Goal: Task Accomplishment & Management: Complete application form

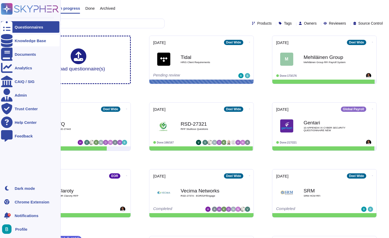
click at [10, 41] on div at bounding box center [7, 41] width 12 height 12
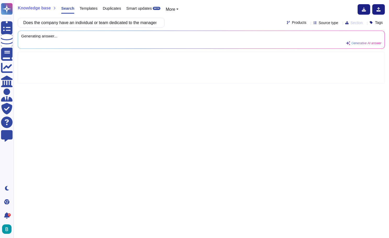
scroll to position [0, 60]
click at [201, 20] on div "Does the company have an individual or team dedicated to the management of Info…" at bounding box center [201, 23] width 367 height 10
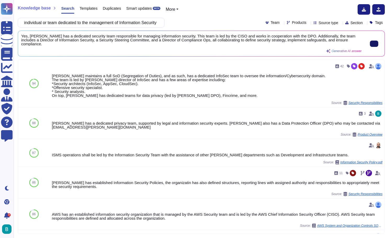
click at [138, 24] on input "Does the company have an individual or team dedicated to the management of Info…" at bounding box center [90, 22] width 138 height 9
paste input "individual or team with responsibility for Information Security management have…"
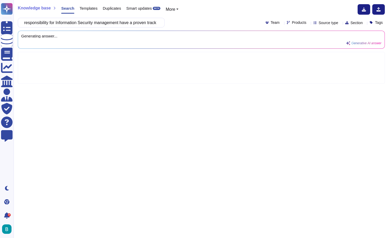
click at [193, 20] on div "Does the individual or team with responsibility for Information Security manage…" at bounding box center [201, 23] width 367 height 10
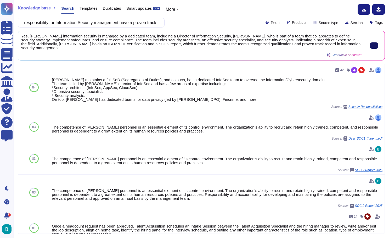
click at [149, 29] on div "Knowledge base Search Templates Duplicates Smart updates BETA More Does the ind…" at bounding box center [202, 119] width 376 height 238
click at [146, 25] on input "Does the individual or team with responsibility for Information Security manage…" at bounding box center [90, 22] width 138 height 9
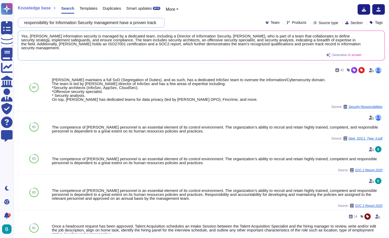
click at [146, 25] on input "Does the individual or team with responsibility for Information Security manage…" at bounding box center [90, 22] width 138 height 9
paste input "the company's contingency plans consider the continuity of Information Security…"
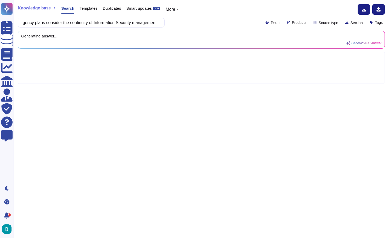
click at [179, 19] on div "Do the company's contingency plans consider the continuity of Information Secur…" at bounding box center [201, 23] width 367 height 10
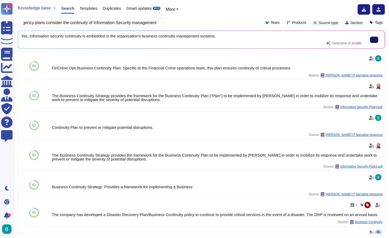
click at [374, 40] on icon at bounding box center [374, 40] width 0 height 0
click at [134, 20] on input "Do the company's contingency plans consider the continuity of Information Secur…" at bounding box center [90, 22] width 138 height 9
paste input "es your company formally identify and manage Information Security risks (includ…"
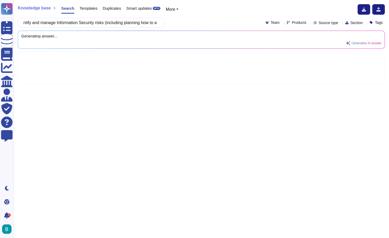
click at [182, 26] on div "Does your company formally identify and manage Information Security risks (incl…" at bounding box center [201, 23] width 367 height 10
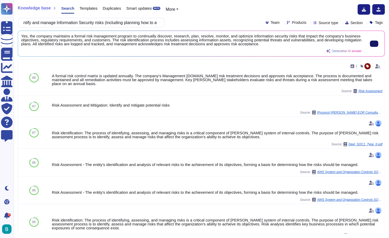
click at [117, 25] on input "Does your company formally identify and manage Information Security risks (incl…" at bounding box center [90, 22] width 138 height 9
paste input "measure the effectiveness of its Information Security management processes and …"
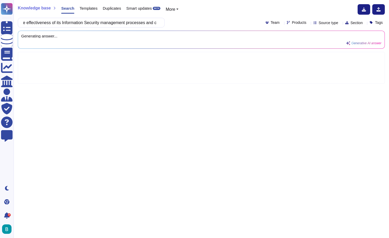
click at [185, 26] on div "Does your company measure the effectiveness of its Information Security managem…" at bounding box center [201, 23] width 367 height 10
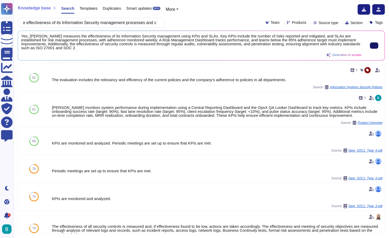
click at [378, 48] on button at bounding box center [374, 45] width 8 height 6
click at [136, 25] on input "Does your company measure the effectiveness of its Information Security managem…" at bounding box center [90, 22] width 138 height 9
paste input "have an internal audit process that includes regular reviews of Information Sec…"
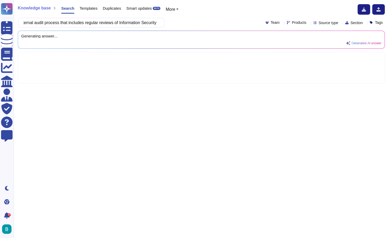
click at [188, 18] on div "Does your company have an internal audit process that includes regular reviews …" at bounding box center [201, 23] width 367 height 10
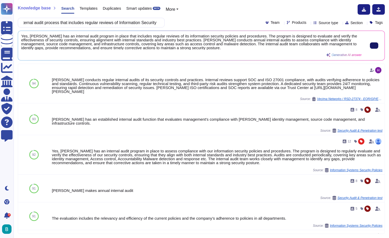
click at [372, 49] on button at bounding box center [374, 45] width 8 height 6
click at [154, 22] on input "Does your company have an internal audit process that includes regular reviews …" at bounding box center [90, 22] width 138 height 9
paste input "How do you manage and schedule major, minor, and emergency releases How are rel…"
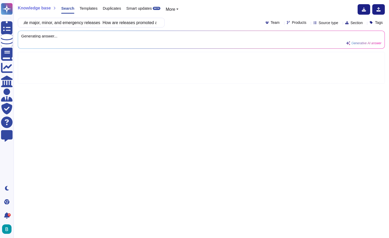
click at [195, 16] on div "Knowledge base Search Templates Duplicates Smart updates BETA More How do you m…" at bounding box center [202, 119] width 376 height 238
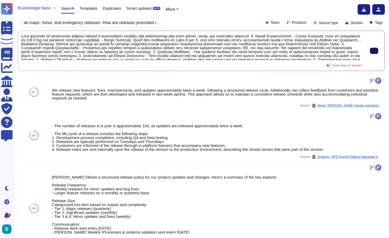
click at [370, 51] on button at bounding box center [374, 51] width 8 height 6
click at [135, 24] on input "How do you manage and schedule major, minor, and emergency releases How are rel…" at bounding box center [90, 22] width 138 height 9
paste input "Does your company have defined Information Security and Data Protection breach …"
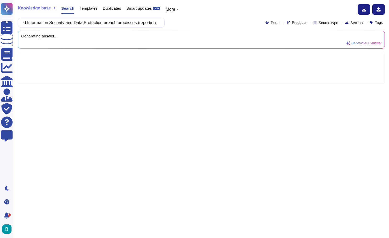
type input "Does your company have defined Information Security and Data Protection breach …"
click at [199, 21] on div "Does your company have defined Information Security and Data Protection breach …" at bounding box center [201, 23] width 367 height 10
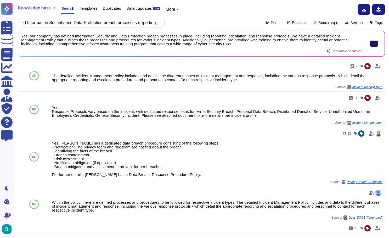
click at [70, 25] on input "Does your company have defined Information Security and Data Protection breach …" at bounding box center [90, 22] width 138 height 9
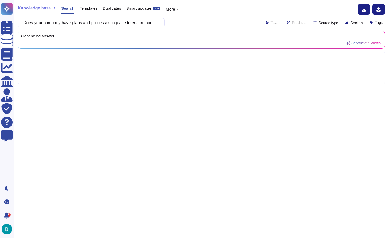
scroll to position [0, 1058]
click at [211, 25] on div "Does your company have plans and processes in place to ensure continued deliver…" at bounding box center [201, 23] width 367 height 10
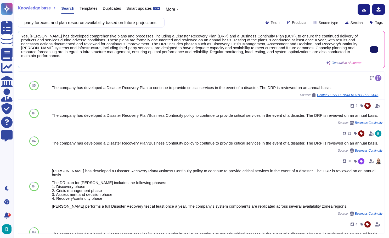
click at [370, 49] on button at bounding box center [374, 49] width 8 height 6
click at [138, 24] on input "Does your company have plans and processes in place to ensure continued deliver…" at bounding box center [90, 22] width 138 height 9
paste input "you perform due-diligence and assess and manage cybersecurity risks associated …"
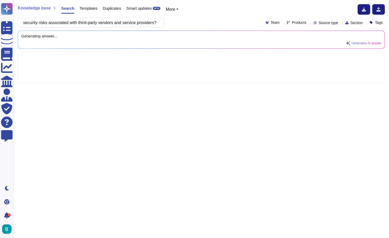
type input "Do you perform due-diligence and assess and manage cybersecurity risks associat…"
click at [199, 19] on div "Do you perform due-diligence and assess and manage cybersecurity risks associat…" at bounding box center [201, 23] width 367 height 10
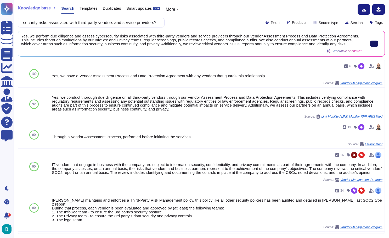
click at [374, 47] on button at bounding box center [374, 44] width 8 height 6
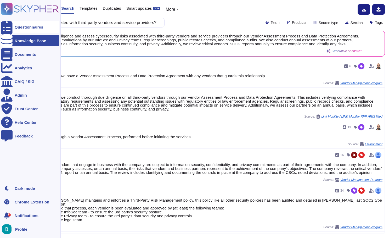
click at [11, 27] on div at bounding box center [7, 27] width 12 height 12
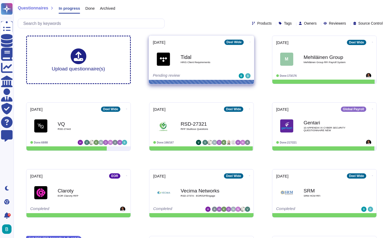
click at [202, 51] on div "Tidal HRIS Client Requirements" at bounding box center [207, 58] width 53 height 21
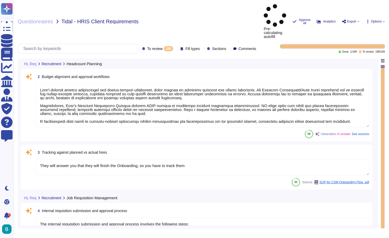
type textarea "[PERSON_NAME] platform offers capabilities for budget-related attributes, which…"
type textarea "They will answer you that they will finish the Onboarding, so you have to track…"
type textarea "The internal requisition submission and approval process involves the following…"
type textarea "This field is auto-populated according to Title"
type textarea "The assignment of the hiring manager, recruiter, and additional interviewers/re…"
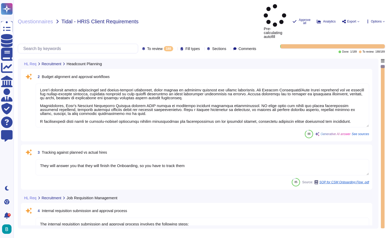
click at [154, 83] on textarea at bounding box center [203, 105] width 334 height 44
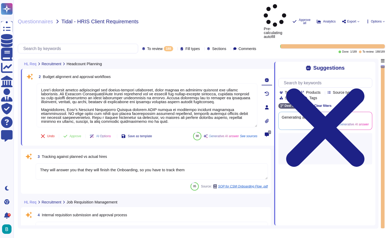
click at [167, 46] on div "To review 188 Fill types Sections Comments" at bounding box center [200, 48] width 116 height 5
click at [175, 49] on icon at bounding box center [175, 49] width 0 height 0
click at [153, 39] on div "All 189" at bounding box center [154, 40] width 42 height 6
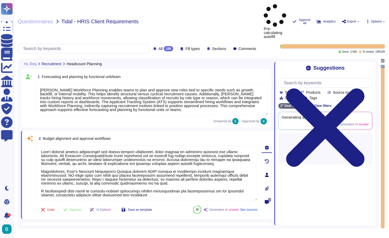
type textarea "[PERSON_NAME] Workforce Planning enables teams to plan and approve new roles ti…"
type textarea "[PERSON_NAME] platform offers capabilities for budget-related attributes, which…"
type textarea "They will answer you that they will finish the Onboarding, so you have to track…"
type textarea "The internal requisition submission and approval process involves the following…"
type textarea "This field is auto-populated according to Title"
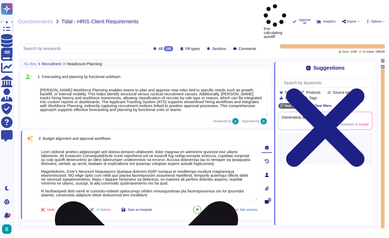
click at [143, 145] on textarea at bounding box center [147, 172] width 221 height 55
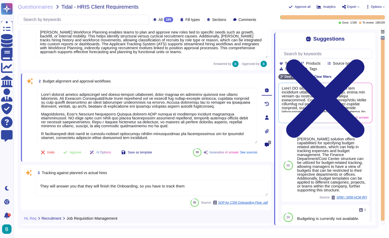
scroll to position [29, 0]
click at [77, 151] on span "Approve" at bounding box center [76, 151] width 12 height 3
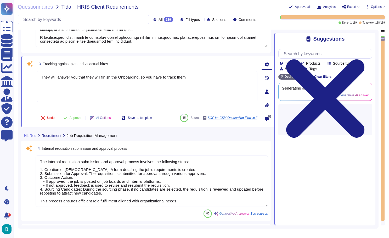
type textarea "The assignment of the hiring manager, recruiter, and additional interviewers/re…"
type textarea "[PERSON_NAME] provides powerful reporting tools that allow users to generate an…"
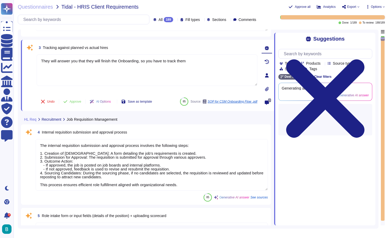
scroll to position [135, 0]
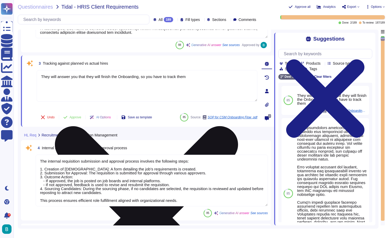
click at [256, 73] on icon at bounding box center [147, 217] width 220 height 293
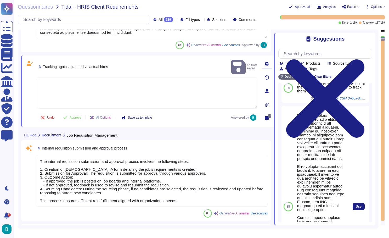
scroll to position [22, 0]
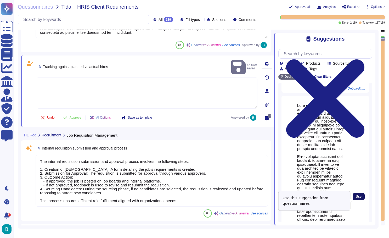
click at [363, 200] on button "Use" at bounding box center [359, 196] width 12 height 7
type textarea "[PERSON_NAME] streamlines onboarding with automated task assignments and custom…"
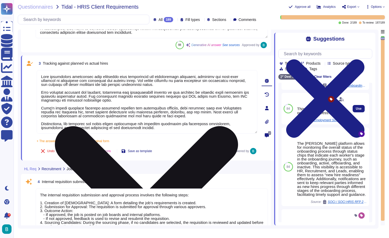
scroll to position [182, 0]
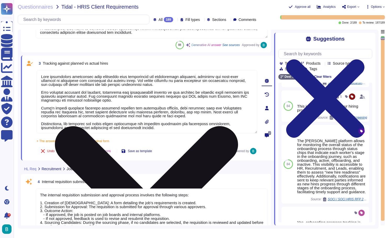
click at [81, 149] on span "Approve" at bounding box center [76, 150] width 12 height 3
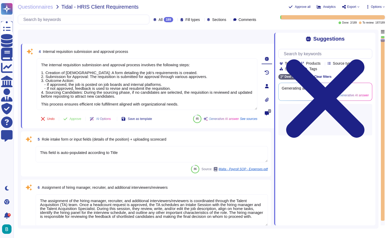
type textarea "[PERSON_NAME] provides powerful reporting tools that allow users to generate an…"
type textarea "[PERSON_NAME] ATS includes a library of templates for various roles, which stre…"
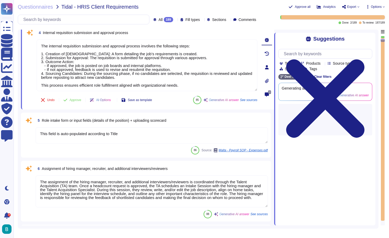
scroll to position [244, 0]
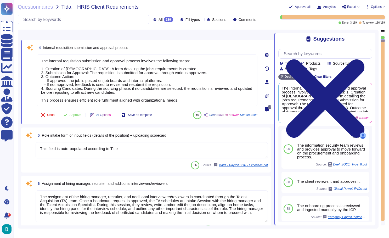
click at [56, 146] on textarea "This field is auto-populated according to Title" at bounding box center [152, 150] width 232 height 16
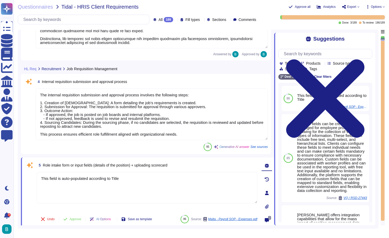
type textarea "[PERSON_NAME] platform offers capabilities for budget-related attributes, which…"
type textarea "[PERSON_NAME] streamlines onboarding with automated task assignments and custom…"
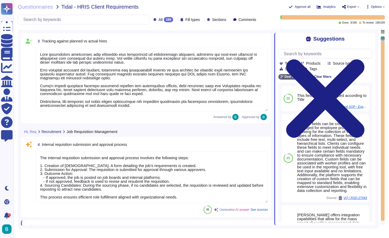
type textarea "[PERSON_NAME] Workforce Planning enables teams to plan and approve new roles ti…"
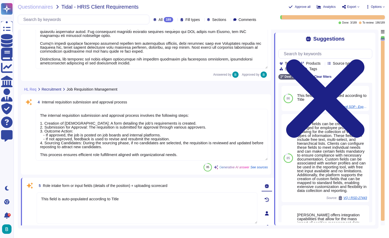
type textarea "[PERSON_NAME] provides powerful reporting tools that allow users to generate an…"
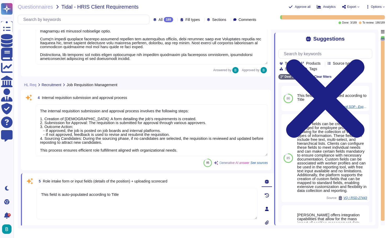
click at [137, 129] on textarea "The internal requisition submission and approval process involves the following…" at bounding box center [152, 130] width 232 height 52
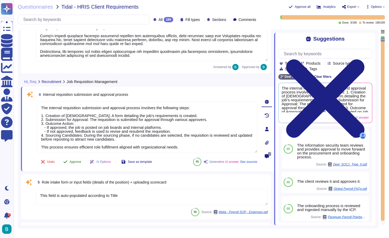
click at [75, 163] on span "Approve" at bounding box center [76, 161] width 12 height 3
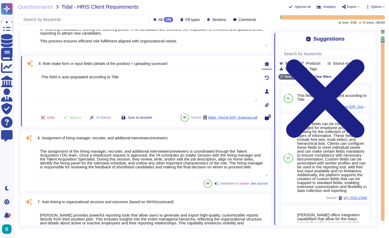
scroll to position [316, 0]
type textarea "[PERSON_NAME] ATS includes a library of templates for various roles, which stre…"
type textarea "[PERSON_NAME] supports the creation and management of custom fields for employe…"
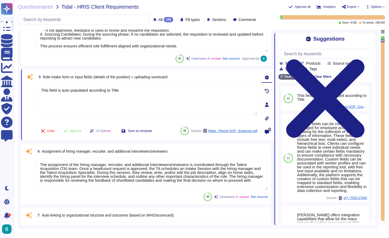
scroll to position [288, 0]
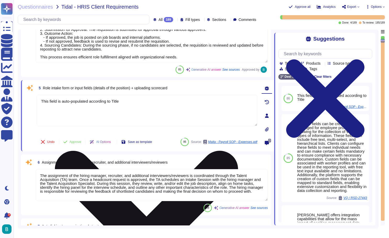
click at [255, 98] on icon at bounding box center [147, 242] width 220 height 293
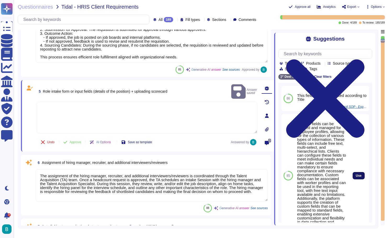
click at [361, 175] on span "Use" at bounding box center [359, 175] width 6 height 3
type textarea "Custom fields can be created and managed for employee profiles, allowing for th…"
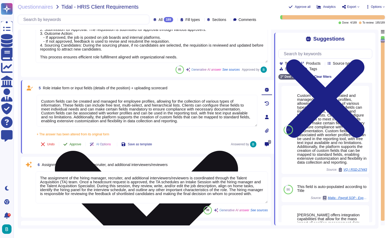
click at [77, 145] on span "Approve" at bounding box center [76, 144] width 12 height 3
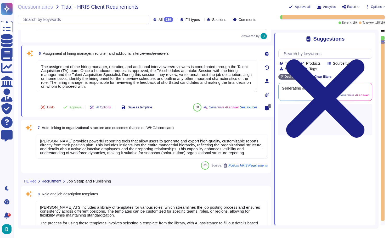
type textarea "[PERSON_NAME] supports the creation and management of custom fields for employe…"
type textarea "Internal job posting controls include the ability for hiring admins to post job…"
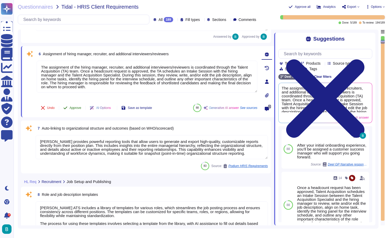
click at [78, 108] on span "Approve" at bounding box center [76, 107] width 12 height 3
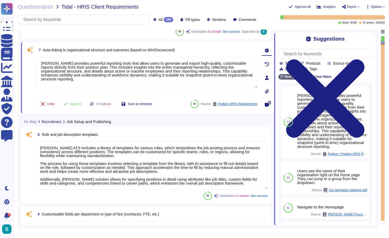
scroll to position [446, 0]
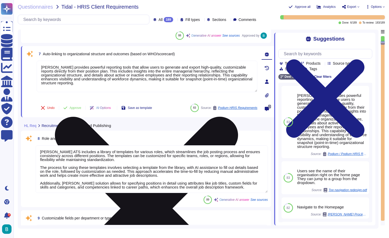
click at [155, 85] on textarea "[PERSON_NAME] provides powerful reporting tools that allow users to generate an…" at bounding box center [147, 76] width 221 height 31
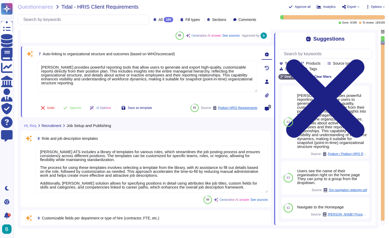
click at [141, 55] on span "Auto-linking to organizational structure and outcomes (based on WHO/scorecard)" at bounding box center [109, 54] width 132 height 4
copy span "Auto-linking to organizational structure and outcomes (based on WHO/scorecard)"
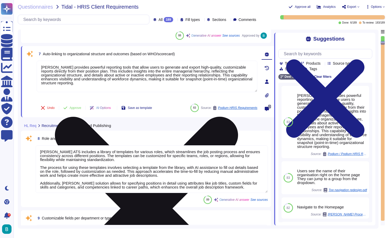
click at [238, 117] on icon at bounding box center [146, 208] width 183 height 183
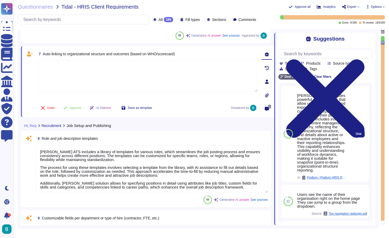
scroll to position [0, 0]
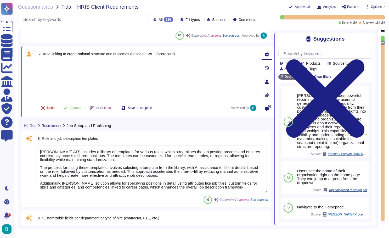
click at [161, 80] on textarea at bounding box center [147, 76] width 221 height 31
click at [194, 72] on textarea at bounding box center [147, 76] width 221 height 31
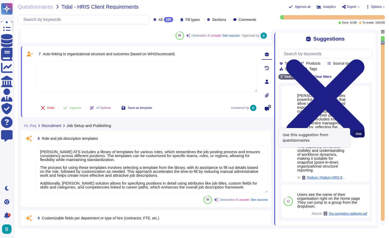
click at [360, 135] on span "Use" at bounding box center [359, 133] width 6 height 3
type textarea "[PERSON_NAME] provides powerful reporting tools that allow users to generate an…"
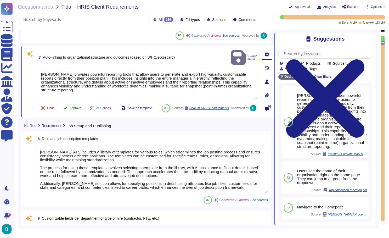
click at [78, 107] on span "Approve" at bounding box center [76, 108] width 12 height 3
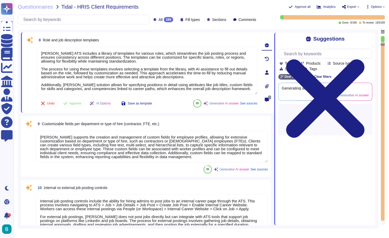
type textarea "In bulk upload of payslips via single zip file, user has the option to publish …"
type textarea "[PERSON_NAME] currently integrates with LinkedIn to automatically push jobs cre…"
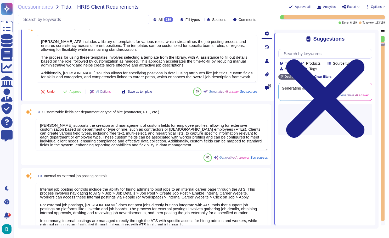
scroll to position [514, 0]
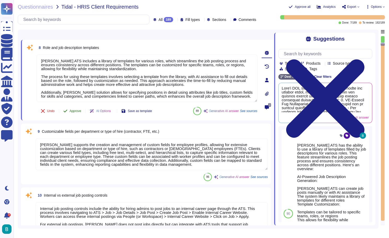
click at [78, 112] on span "Approve" at bounding box center [76, 110] width 12 height 3
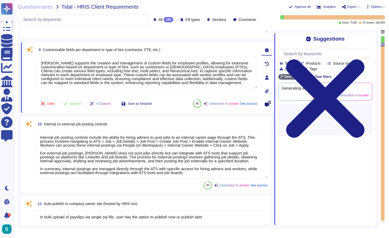
type textarea "[PERSON_NAME] API enables custom integrations for automating various processes,…"
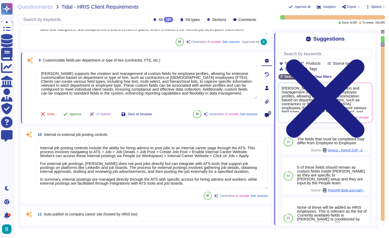
click at [72, 115] on span "Approve" at bounding box center [76, 114] width 12 height 3
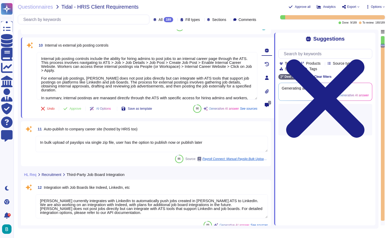
scroll to position [653, 0]
type textarea "Submit Go to Admin -"
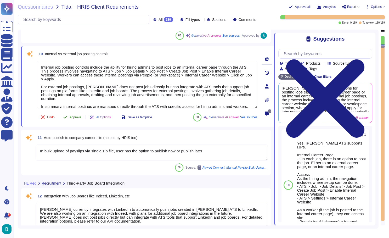
click at [76, 115] on button "Approve" at bounding box center [72, 117] width 26 height 10
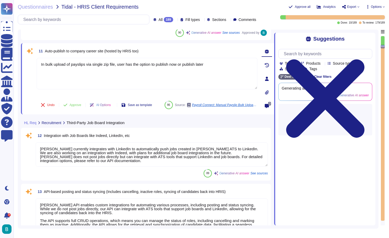
type textarea "You can access the time zone in the auto publish settings."
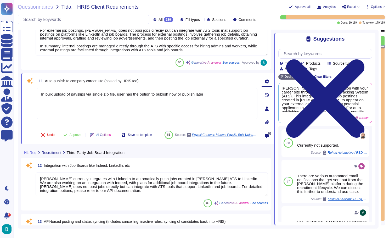
scroll to position [685, 0]
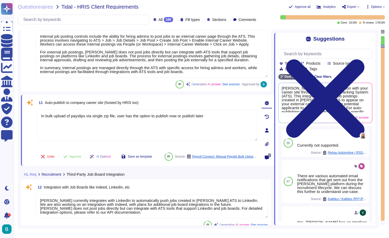
type textarea "[PERSON_NAME] ATS includes a library of templates for various roles, which stre…"
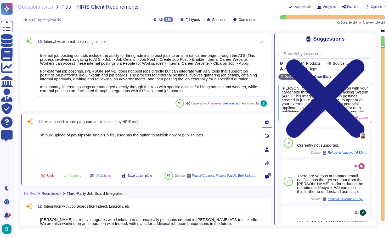
scroll to position [642, 0]
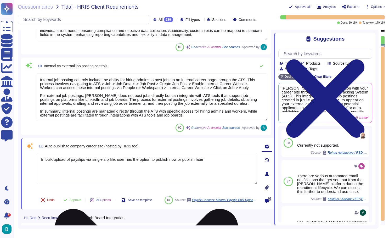
click at [125, 166] on textarea "In bulk upload of payslips via single zip file, user has the option to publish …" at bounding box center [147, 168] width 221 height 31
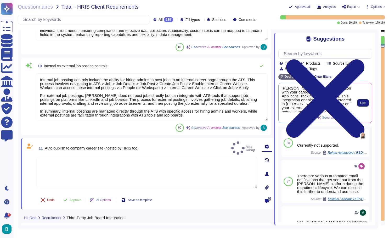
type textarea "You can access the time zone in the auto publish settings."
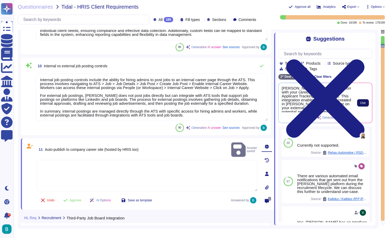
click at [360, 103] on span "Use" at bounding box center [362, 102] width 5 height 3
type textarea "[PERSON_NAME] allows for integration with your career site through our Applican…"
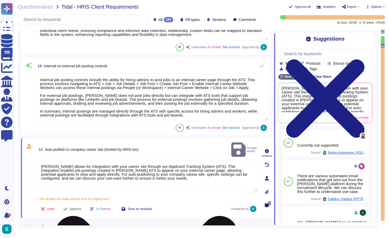
click at [77, 205] on button "Approve" at bounding box center [72, 209] width 26 height 10
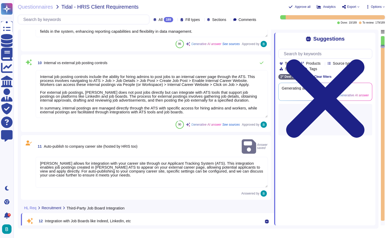
type textarea "You can access the time zone in the auto publish settings."
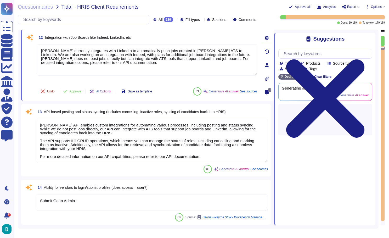
scroll to position [798, 0]
type textarea "[PERSON_NAME] Applicant Tracking System (ATS) includes a feature called "Pipeli…"
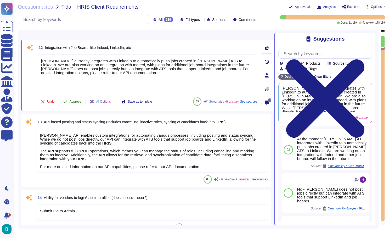
click at [79, 101] on span "Approve" at bounding box center [76, 101] width 12 height 3
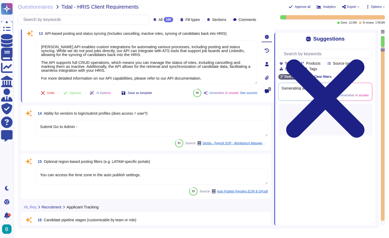
scroll to position [843, 0]
type textarea "[PERSON_NAME] does not store candidate resumes or applications directly within …"
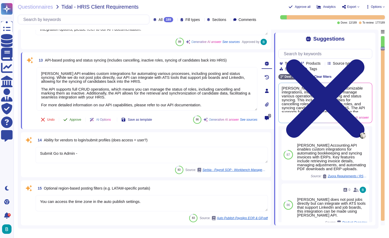
click at [79, 118] on span "Approve" at bounding box center [76, 119] width 12 height 3
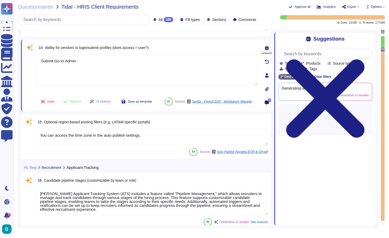
type textarea "[PERSON_NAME] ATS has the capability to flag duplicate applications and show ot…"
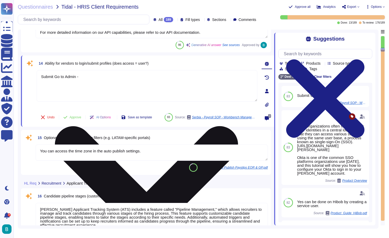
click at [255, 74] on icon at bounding box center [147, 217] width 220 height 293
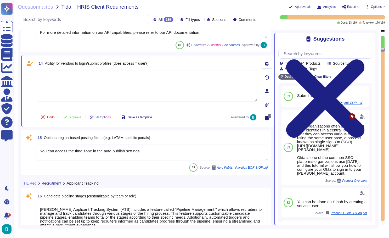
click at [160, 79] on textarea at bounding box center [147, 85] width 221 height 31
click at [334, 52] on input "text" at bounding box center [326, 53] width 91 height 9
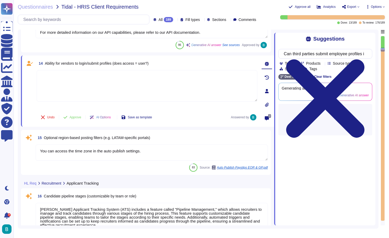
type input "Can third parties submit employee profiles in [PERSON_NAME] ATS system?"
click at [299, 45] on div "Suggestions Can third parties submit employee profiles in [PERSON_NAME] ATS sys…" at bounding box center [324, 129] width 101 height 193
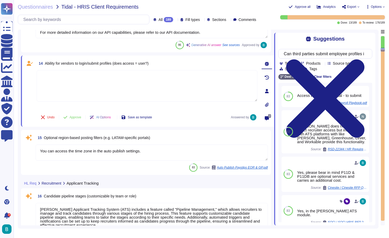
click at [192, 80] on textarea at bounding box center [147, 85] width 221 height 31
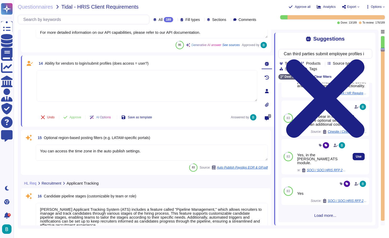
scroll to position [49, 0]
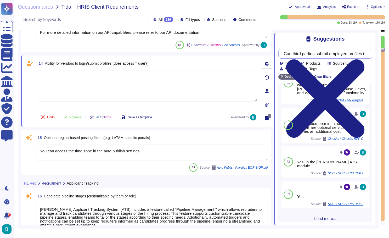
click at [304, 54] on input "Can third parties submit employee profiles in [PERSON_NAME] ATS system?" at bounding box center [324, 53] width 86 height 9
click at [123, 88] on textarea at bounding box center [147, 85] width 221 height 31
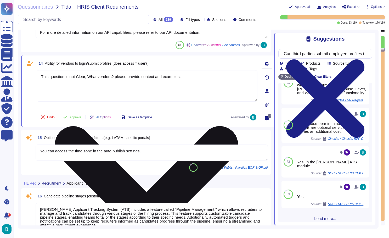
click at [140, 77] on textarea "This question is not Clear, What vendors? please provide context and examples." at bounding box center [147, 85] width 221 height 31
drag, startPoint x: 90, startPoint y: 77, endPoint x: 198, endPoint y: 77, distance: 108.4
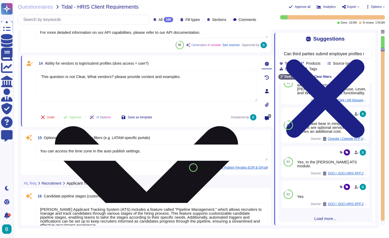
click at [198, 77] on textarea "This question is not Clear, What vendors? please provide context and examples." at bounding box center [147, 85] width 221 height 31
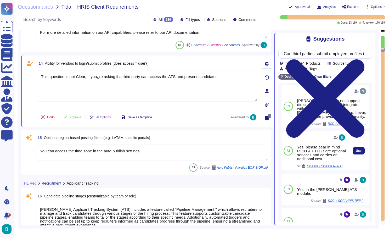
scroll to position [26, 0]
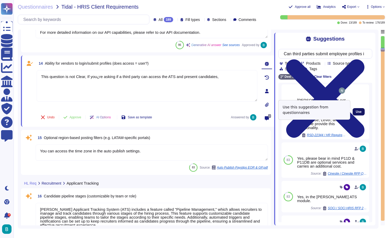
click at [358, 111] on span "Use" at bounding box center [359, 111] width 6 height 3
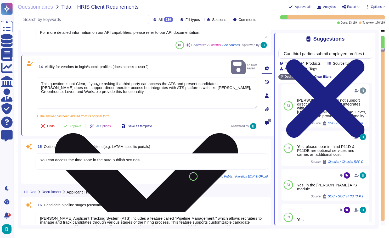
click at [40, 81] on textarea "This question is not Clear, If you¿re asking if a third party can access the AT…" at bounding box center [147, 92] width 221 height 31
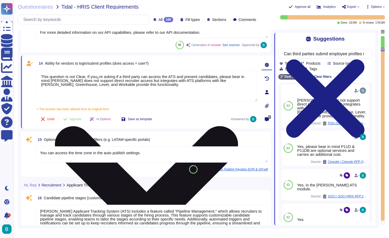
click at [137, 90] on textarea "This question is not Clear, If you¿re asking if a third party can access the AT…" at bounding box center [147, 85] width 221 height 31
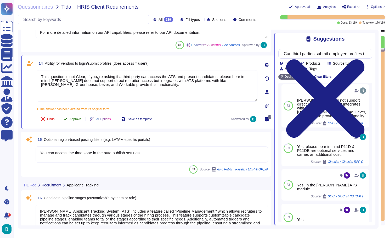
type textarea "This question is not Clear, If you¿re asking if a third party can access the AT…"
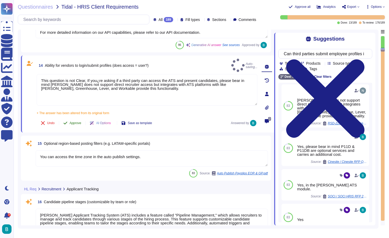
click at [76, 118] on button "Approve" at bounding box center [72, 123] width 26 height 10
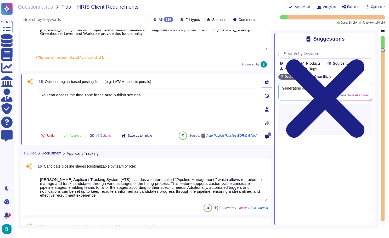
type textarea "Yes, [PERSON_NAME] allows for the manual addition of candidate profiles. This p…"
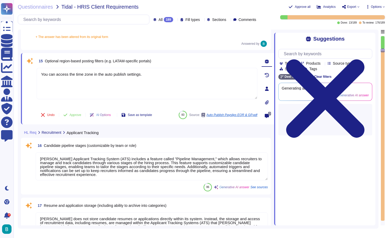
scroll to position [983, 0]
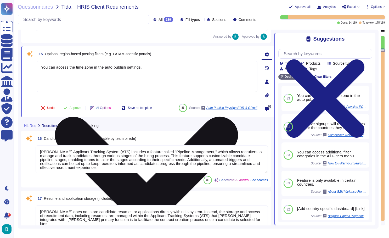
click at [238, 117] on icon at bounding box center [146, 208] width 183 height 183
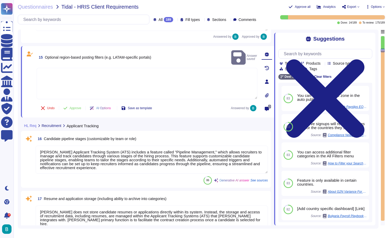
click at [113, 68] on textarea at bounding box center [147, 83] width 221 height 31
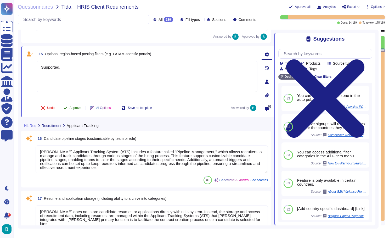
type textarea "Supported."
click at [76, 109] on span "Approve" at bounding box center [76, 107] width 12 height 3
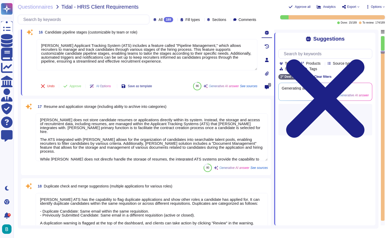
scroll to position [1051, 0]
type textarea "[PERSON_NAME] solution can track the 'source' of applications through various r…"
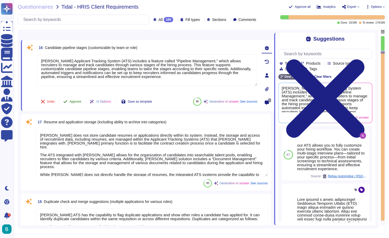
click at [79, 101] on span "Approve" at bounding box center [76, 101] width 12 height 3
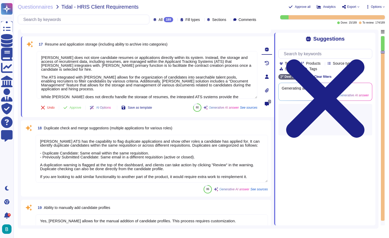
type textarea "[PERSON_NAME] platform currently does not support direct interview scheduling f…"
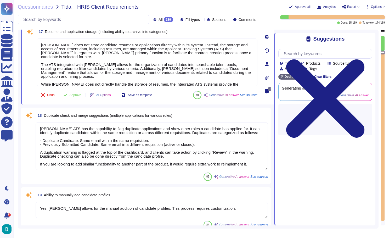
scroll to position [1100, 0]
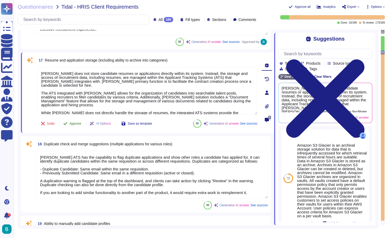
click at [77, 123] on span "Approve" at bounding box center [76, 123] width 12 height 3
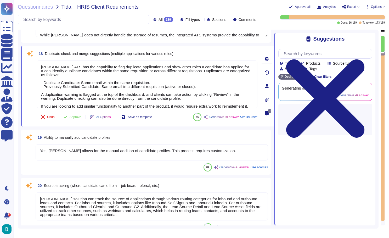
type textarea "[PERSON_NAME] platform integrates with Google Calendar and Microsoft Outlook Ca…"
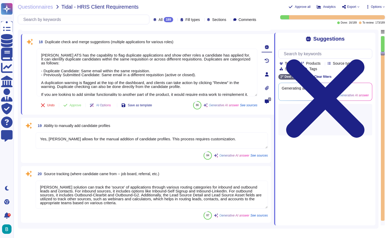
scroll to position [1177, 0]
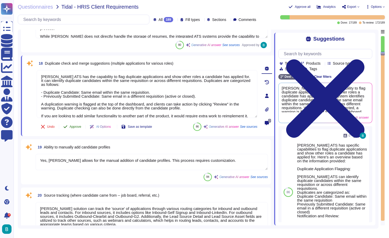
click at [76, 129] on button "Approve" at bounding box center [72, 126] width 26 height 10
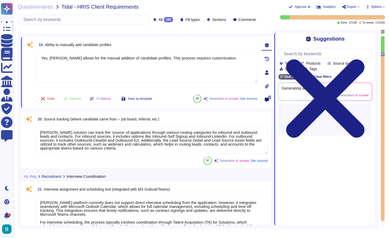
scroll to position [1255, 0]
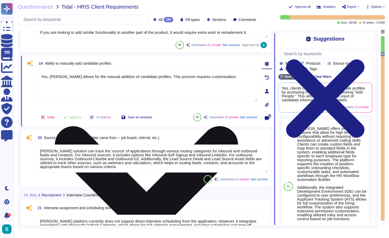
click at [255, 72] on icon at bounding box center [147, 217] width 220 height 293
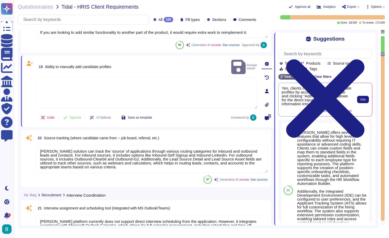
scroll to position [0, 0]
click at [363, 101] on span "Use" at bounding box center [362, 99] width 5 height 3
type textarea "Yes, clients can manually add candidate profiles by accessing the People Tab an…"
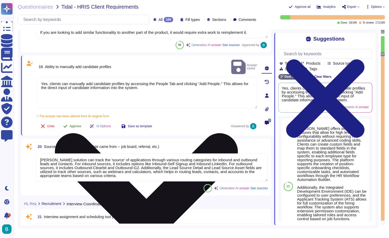
click at [73, 121] on button "Approve" at bounding box center [72, 126] width 26 height 10
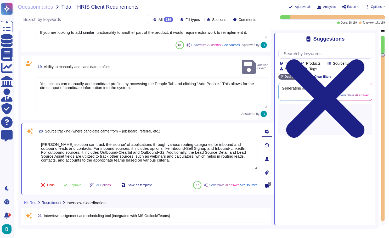
type textarea "[PERSON_NAME] platform supports automated coordination of feedback and forms th…"
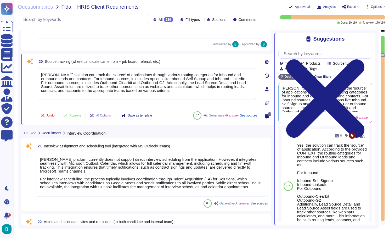
scroll to position [1322, 0]
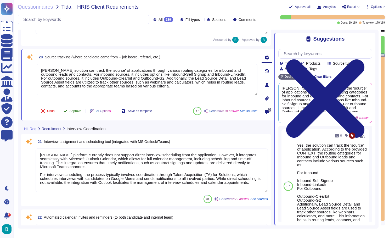
click at [77, 112] on span "Approve" at bounding box center [76, 110] width 12 height 3
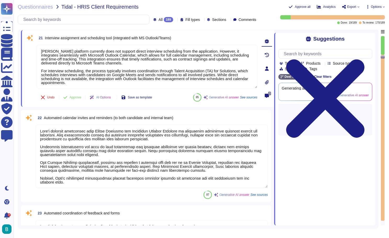
type textarea "[PERSON_NAME] Engage enables fully customizable feedback questions for performa…"
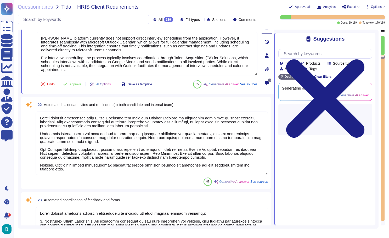
scroll to position [1380, 0]
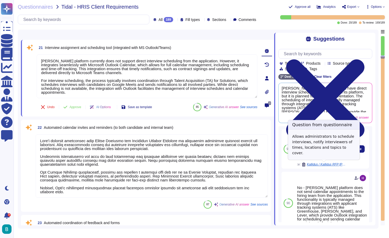
click at [324, 165] on span "Kallidus / Kallidus RFP [PERSON_NAME]" at bounding box center [326, 164] width 39 height 3
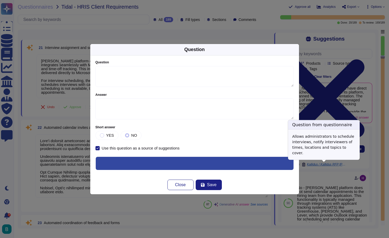
type textarea "Allows administrators to schedule interviews, notify interviewers of times, loc…"
type textarea "Interview scheduling is not currently available but are planned for future impl…"
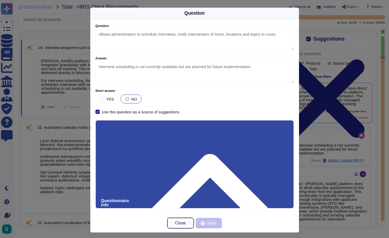
click at [189, 221] on button "Close" at bounding box center [181, 223] width 26 height 10
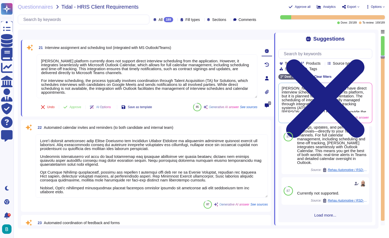
scroll to position [159, 0]
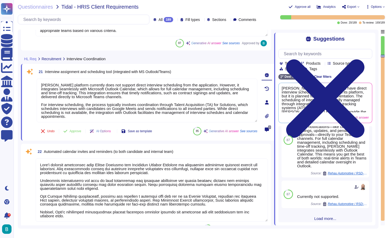
type textarea "[PERSON_NAME] ATS has the capability to flag duplicate applications and show ot…"
type textarea "Yes, clients can manually add candidate profiles by accessing the People Tab an…"
type textarea "[PERSON_NAME] solution can track the 'source' of applications through various r…"
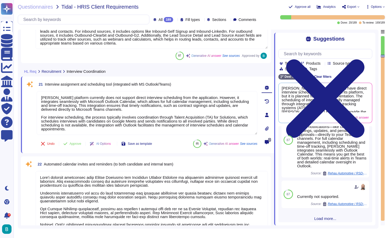
scroll to position [1347, 0]
click at [162, 82] on span "Interview assignment and scheduling tool (integrated with MS Outlook/Teams)" at bounding box center [108, 84] width 126 height 4
copy span "Interview assignment and scheduling tool (integrated with MS Outlook/Teams)"
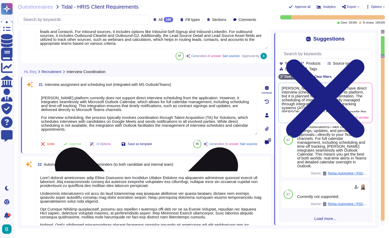
click at [238, 147] on icon at bounding box center [146, 238] width 183 height 183
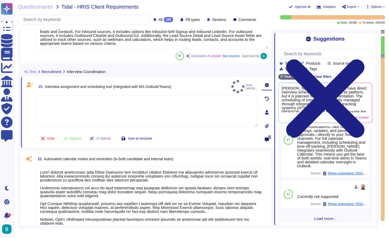
type textarea "[PERSON_NAME] Engage enables fully customizable feedback questions for performa…"
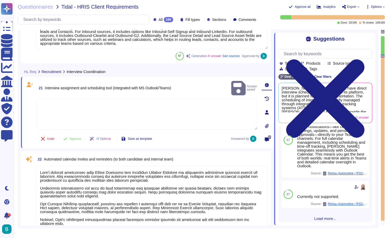
click at [124, 98] on textarea at bounding box center [147, 113] width 221 height 31
paste textarea "Yes, [PERSON_NAME] ATS allows interview assignment and scheduling integrated wi…"
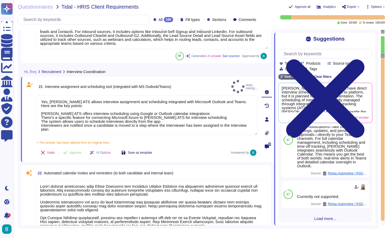
click at [145, 139] on div "21 Interview assignment and scheduling tool (integrated with MS Outlook/Teams) …" at bounding box center [141, 119] width 232 height 79
type textarea "Yes, [PERSON_NAME] ATS allows interview assignment and scheduling integrated wi…"
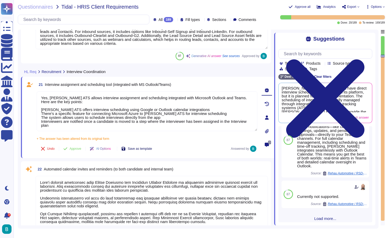
click at [149, 148] on span "Save as template" at bounding box center [140, 148] width 24 height 3
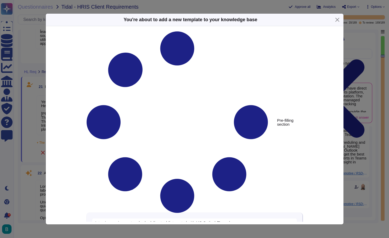
type textarea "Interview assignment and scheduling tool (integrated with MS Outlook/Teams)"
type textarea "Yes, [PERSON_NAME] ATS allows interview assignment and scheduling integrated wi…"
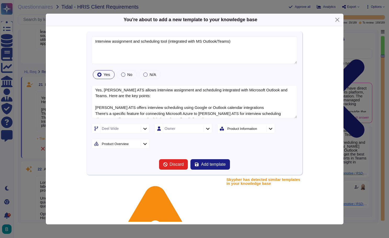
click at [147, 132] on div "Deel Wide" at bounding box center [121, 129] width 58 height 10
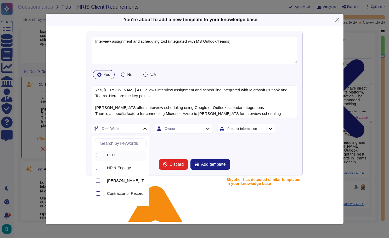
scroll to position [56, 0]
click at [127, 165] on span "HR & Engage" at bounding box center [119, 165] width 24 height 5
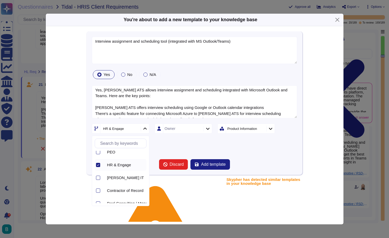
click at [174, 149] on div "HR & Engage Owner Product Information Product Overview" at bounding box center [194, 136] width 205 height 25
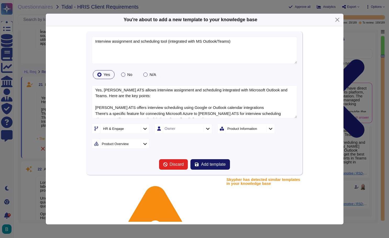
click at [214, 166] on span "Add template" at bounding box center [213, 164] width 25 height 4
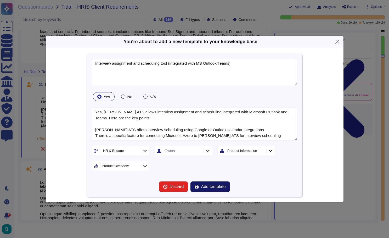
scroll to position [0, 0]
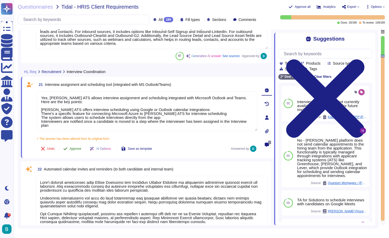
click at [74, 149] on span "Approve" at bounding box center [76, 148] width 12 height 3
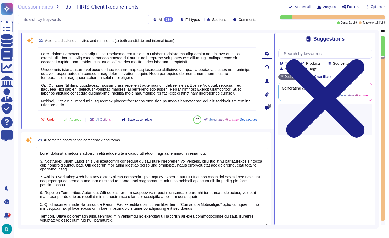
type textarea "[PERSON_NAME] Engage enables fully customizable feedback questions for performa…"
type textarea "[PERSON_NAME] uses prepopulated drop-down selections for interview feedback not…"
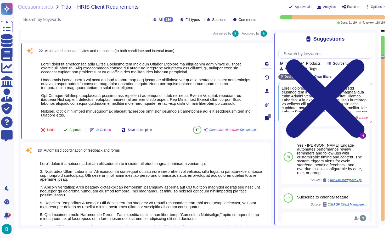
click at [75, 130] on span "Approve" at bounding box center [76, 129] width 12 height 3
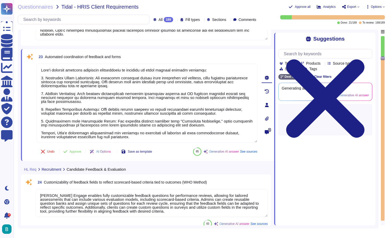
type textarea "Collaboration notes between interviewers can be made through the comment featur…"
type textarea "[PERSON_NAME] provides a role-based access control system that allows for exten…"
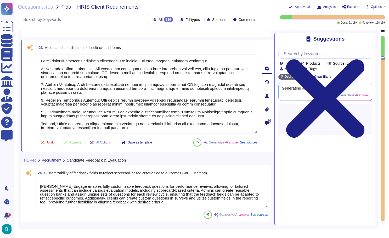
scroll to position [1525, 0]
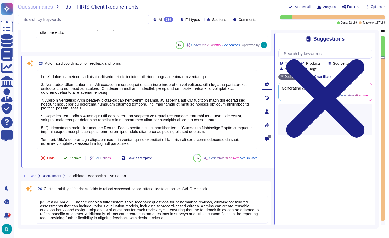
click at [77, 157] on span "Approve" at bounding box center [76, 158] width 12 height 3
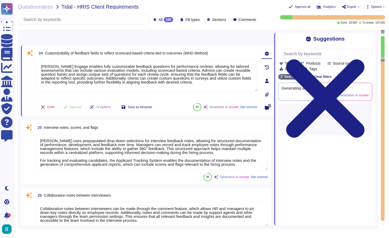
type textarea "[PERSON_NAME] provides a role-based access control system that allows for exten…"
type textarea "[PERSON_NAME] platform supports the generation of offer letter templates that c…"
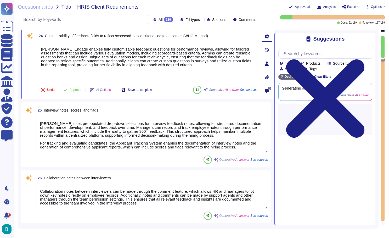
scroll to position [1644, 0]
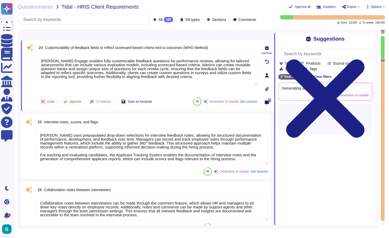
click at [79, 102] on span "Approve" at bounding box center [76, 101] width 12 height 3
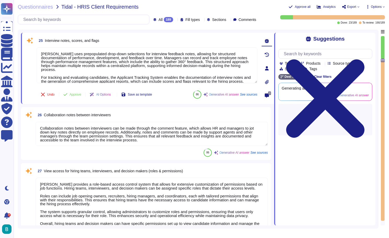
type textarea "[PERSON_NAME] provides a comprehensive benefits administration platform that al…"
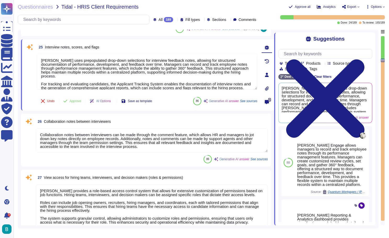
scroll to position [1706, 0]
click at [76, 103] on button "Approve" at bounding box center [72, 100] width 26 height 10
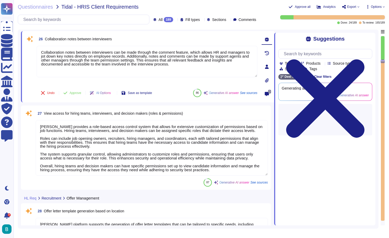
scroll to position [1758, 0]
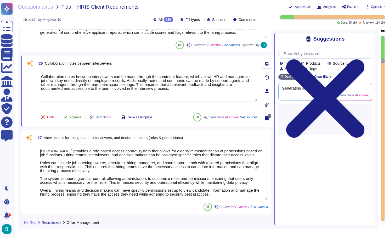
click at [77, 119] on button "Approve" at bounding box center [72, 117] width 26 height 10
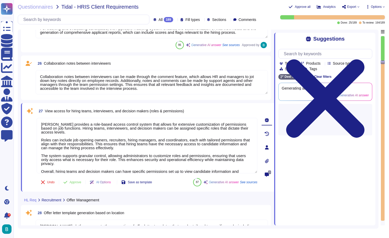
type textarea "[PERSON_NAME] provides customizable approval workflows that allow clients to co…"
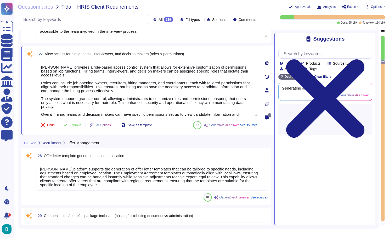
scroll to position [1812, 0]
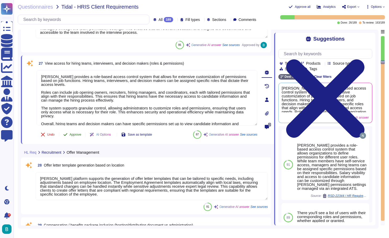
click at [75, 135] on span "Approve" at bounding box center [76, 134] width 12 height 3
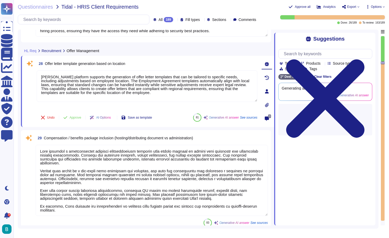
type textarea "[PERSON_NAME] enables clients to create, send, and store customizable offer let…"
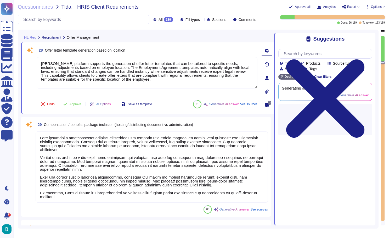
scroll to position [1908, 0]
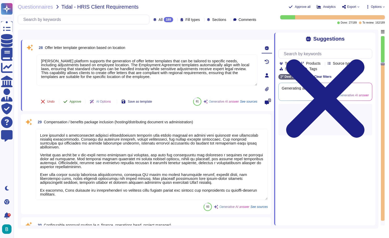
click at [76, 104] on button "Approve" at bounding box center [72, 101] width 26 height 10
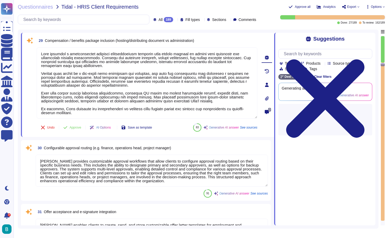
type textarea "[PERSON_NAME] Engage offers customizable notification features that enhance int…"
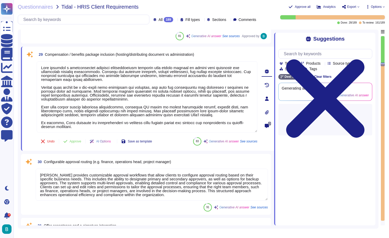
scroll to position [1966, 0]
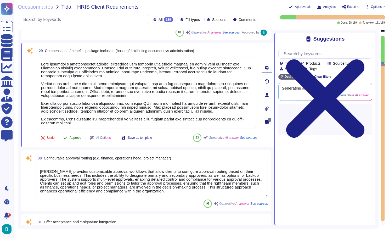
click at [79, 137] on span "Approve" at bounding box center [76, 137] width 12 height 3
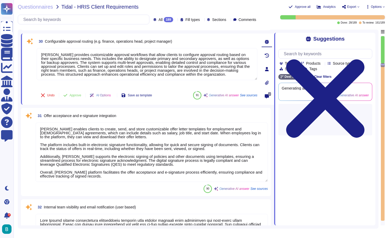
type textarea "[PERSON_NAME] system supports a variety of automated communications throughout …"
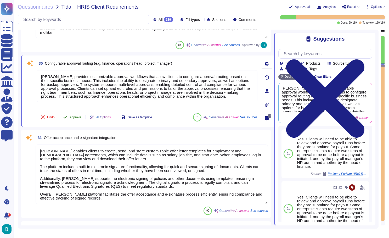
click at [75, 116] on span "Approve" at bounding box center [76, 117] width 12 height 3
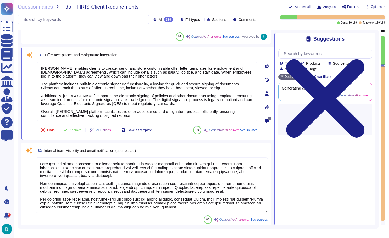
type textarea "[PERSON_NAME] offers customizable email templates that can be tailored by clien…"
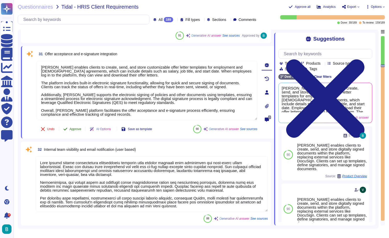
click at [75, 125] on button "Approve" at bounding box center [72, 129] width 26 height 10
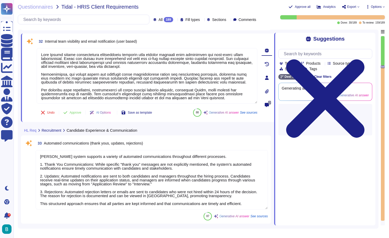
type textarea "[PERSON_NAME] Engage offers customizable feedback surveys that can be utilized …"
type textarea "[PERSON_NAME] provides a comprehensive feedback system that allows for customiz…"
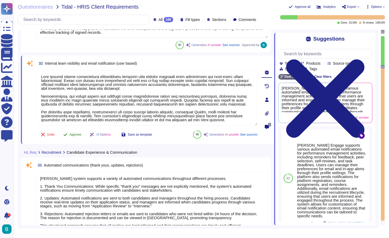
click at [77, 135] on span "Approve" at bounding box center [76, 134] width 12 height 3
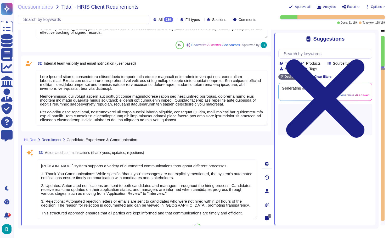
type textarea "[PERSON_NAME] provides a comprehensive feedback system that allows for customiz…"
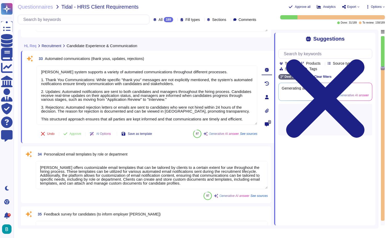
scroll to position [2304, 0]
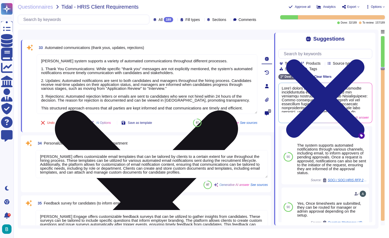
click at [254, 58] on icon at bounding box center [147, 201] width 220 height 293
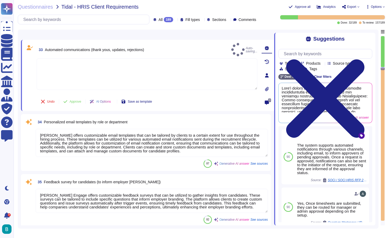
type textarea "[PERSON_NAME] platform accelerates the hiring process, achieving a time-to-hire…"
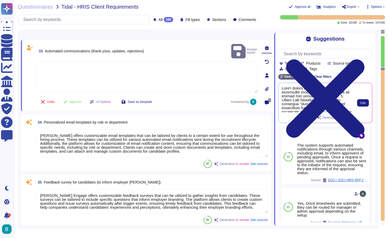
scroll to position [0, 0]
click at [361, 104] on span "Use" at bounding box center [362, 102] width 5 height 3
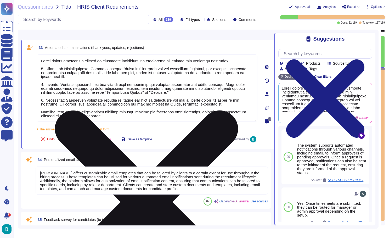
drag, startPoint x: 217, startPoint y: 67, endPoint x: 98, endPoint y: 69, distance: 119.4
click at [98, 69] on textarea at bounding box center [147, 87] width 221 height 67
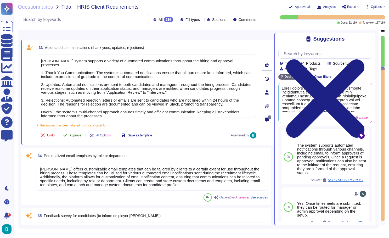
type textarea "[PERSON_NAME] system supports a variety of automated communications throughout …"
click at [75, 136] on span "Approve" at bounding box center [76, 135] width 12 height 3
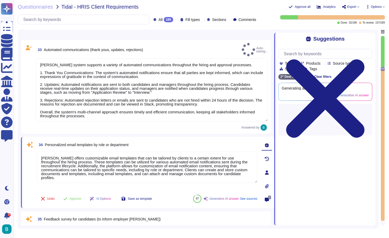
type textarea "[PERSON_NAME] platform accelerates the hiring process, achieving a time-to-hire…"
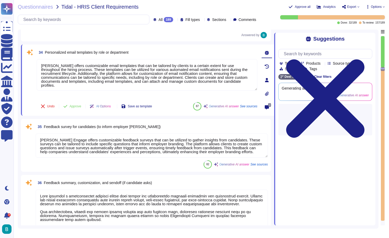
scroll to position [2403, 0]
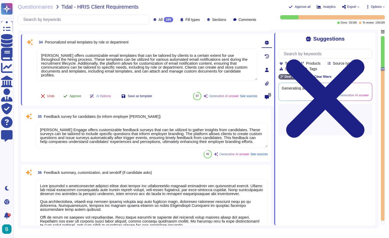
click at [75, 94] on span "Approve" at bounding box center [76, 95] width 12 height 3
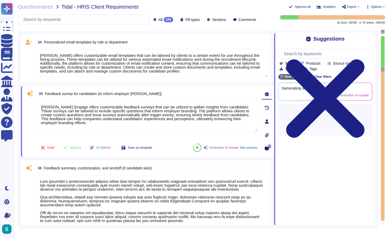
type textarea "Feedback is shared to client on successful candidate and references other exter…"
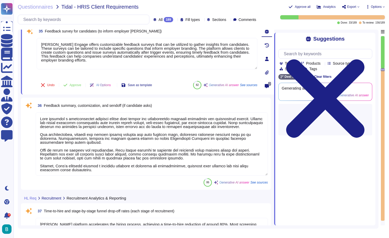
scroll to position [2442, 0]
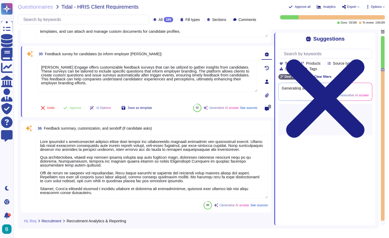
type textarea "Yes"
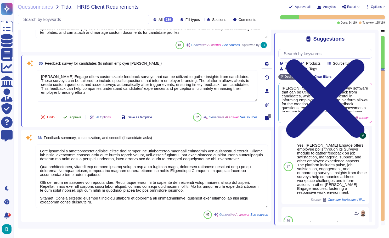
click at [73, 117] on span "Approve" at bounding box center [76, 117] width 12 height 3
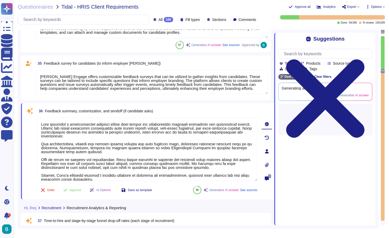
type textarea "Yes"
type textarea "[PERSON_NAME] provides a dedicated Diversity, Equity, and Inclusion (DEI) dashb…"
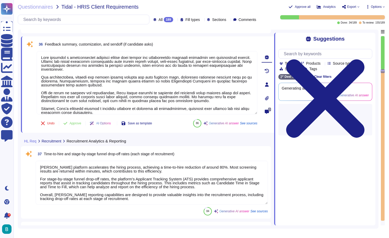
scroll to position [2496, 0]
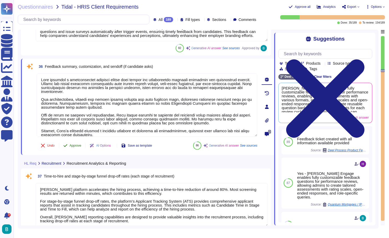
click at [77, 144] on span "Approve" at bounding box center [76, 145] width 12 height 3
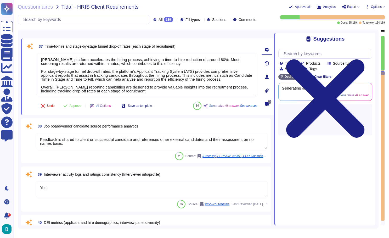
scroll to position [2600, 0]
type textarea "The [PERSON_NAME] ATS system stores potentially suitable candidates who were no…"
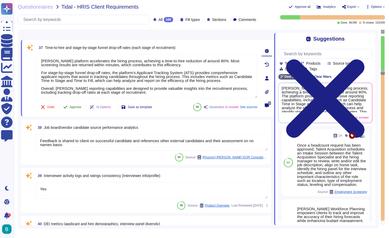
click at [79, 108] on span "Approve" at bounding box center [76, 106] width 12 height 3
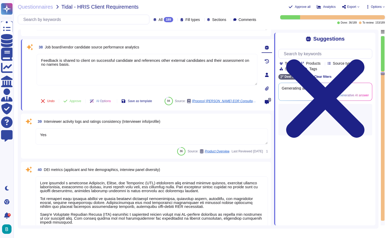
type textarea "The [PERSON_NAME] ATS system stores potentially suitable candidates who were no…"
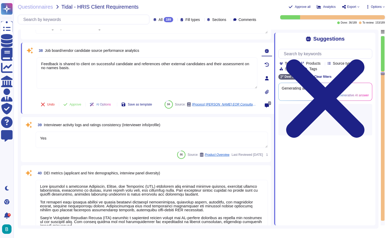
scroll to position [2673, 0]
type textarea "[PERSON_NAME] Applicant Tracking System (ATS) includes a candidate tagging syst…"
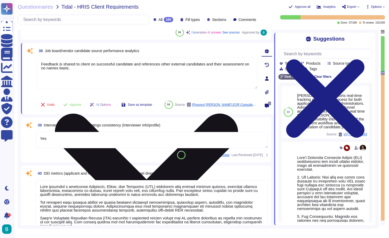
click at [204, 77] on textarea "Feedback is shared to client on successful candidate and references other exter…" at bounding box center [147, 73] width 221 height 31
click at [254, 61] on icon at bounding box center [147, 205] width 220 height 293
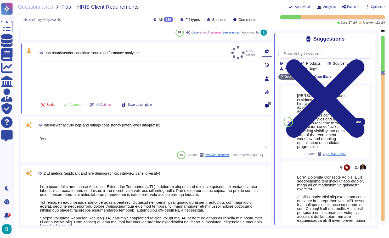
scroll to position [0, 0]
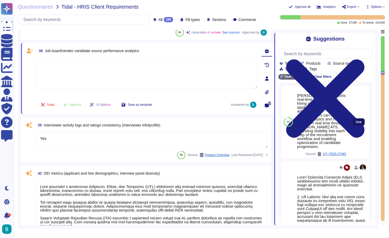
click at [358, 120] on span "Use" at bounding box center [359, 121] width 6 height 3
type textarea "[PERSON_NAME] supports real-time tracking of the hiring process for both applic…"
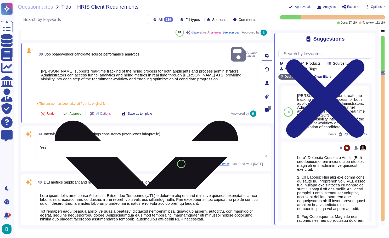
click at [81, 109] on button "Approve" at bounding box center [72, 113] width 26 height 10
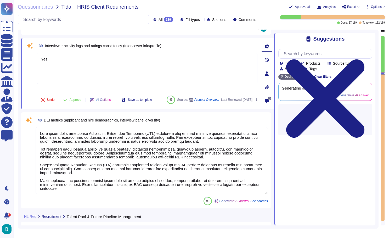
scroll to position [2731, 0]
type textarea "[PERSON_NAME] Applicant Tracking System (ATS) includes a candidate tagging syst…"
type textarea "[PERSON_NAME] supports automated engagement communications, including sequenced…"
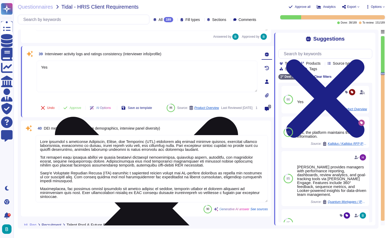
click at [256, 64] on icon at bounding box center [147, 208] width 220 height 293
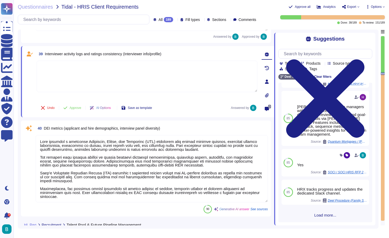
scroll to position [57, 0]
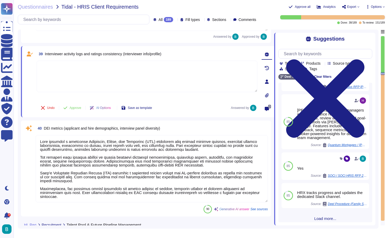
click at [149, 53] on span "Interviewer activity logs and ratings consistency (Interviewer info/profile)" at bounding box center [103, 54] width 116 height 4
copy span "Interviewer activity logs and ratings consistency (Interviewer info/profile)"
click at [158, 77] on textarea at bounding box center [147, 76] width 221 height 31
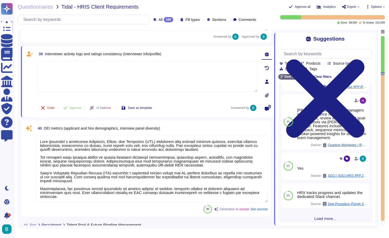
paste textarea "[PERSON_NAME] recruitment system does offer some features related to interviewe…"
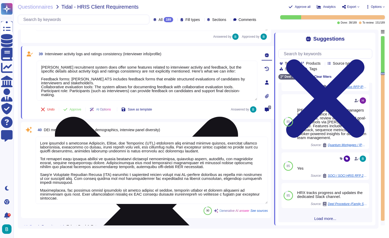
click at [42, 66] on textarea "[PERSON_NAME] recruitment system does offer some features related to interviewe…" at bounding box center [147, 81] width 221 height 40
drag, startPoint x: 128, startPoint y: 67, endPoint x: 118, endPoint y: 67, distance: 10.7
click at [118, 67] on textarea "Yes, [PERSON_NAME] recruitment system does offer some features related to inter…" at bounding box center [147, 81] width 221 height 40
drag, startPoint x: 210, startPoint y: 67, endPoint x: 218, endPoint y: 71, distance: 8.8
click at [218, 71] on textarea "Yes, [PERSON_NAME] recruitment system does offer features related to interviewe…" at bounding box center [147, 81] width 221 height 40
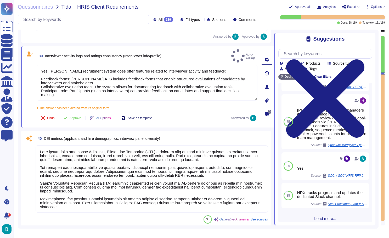
type textarea "Yes, [PERSON_NAME] recruitment system does offer features related to interviewe…"
click at [143, 107] on div "39 Interviewer activity logs and ratings consistency (Interviewer info/profile)…" at bounding box center [141, 86] width 232 height 75
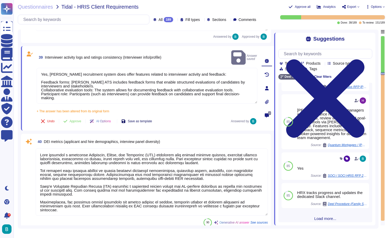
click at [145, 120] on span "Save as template" at bounding box center [140, 121] width 24 height 3
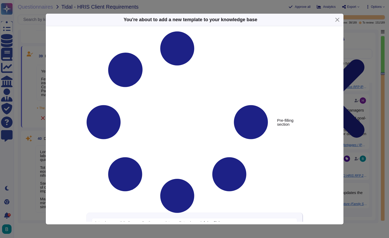
type textarea "Interviewer activity logs and ratings consistency (Interviewer info/profile)"
type textarea "Yes, [PERSON_NAME] recruitment system does offer features related to interviewe…"
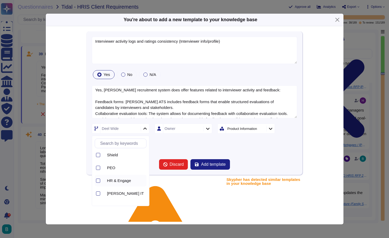
scroll to position [42, 0]
click at [124, 179] on span "HR & Engage" at bounding box center [119, 179] width 24 height 5
click at [178, 153] on form "Interviewer activity logs and ratings consistency (Interviewer info/profile) Ye…" at bounding box center [194, 103] width 205 height 133
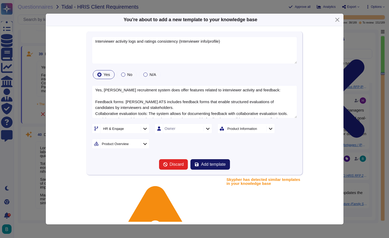
click at [211, 166] on span "Add template" at bounding box center [213, 164] width 25 height 4
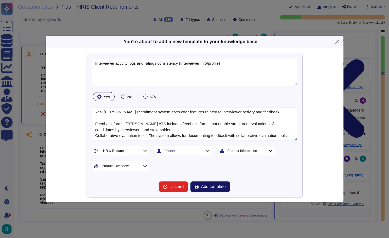
scroll to position [0, 0]
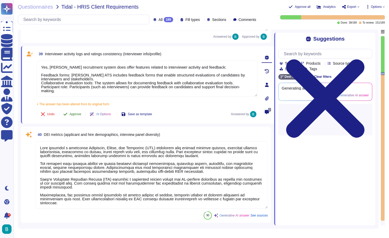
click at [80, 115] on span "Approve" at bounding box center [76, 114] width 12 height 3
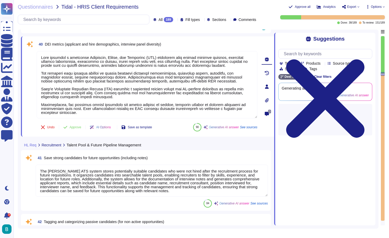
scroll to position [2793, 0]
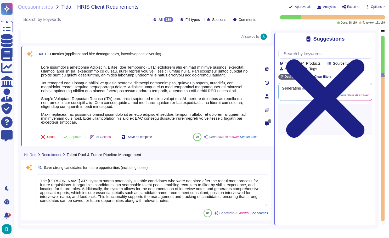
type textarea "[PERSON_NAME] Applicant Tracking System (ATS) allows for the organization of ca…"
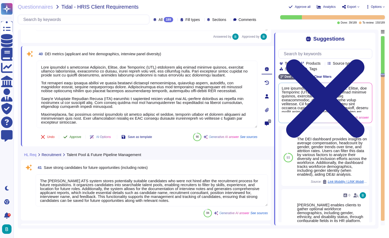
click at [76, 136] on span "Approve" at bounding box center [76, 136] width 12 height 3
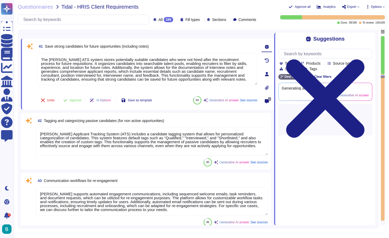
scroll to position [2891, 0]
type textarea "[PERSON_NAME] provides a comprehensive offer letter generation and signing proc…"
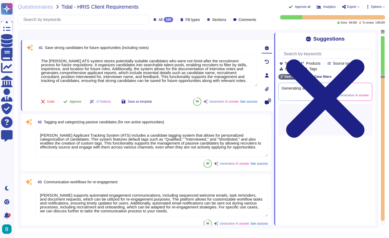
click at [76, 102] on span "Approve" at bounding box center [76, 101] width 12 height 3
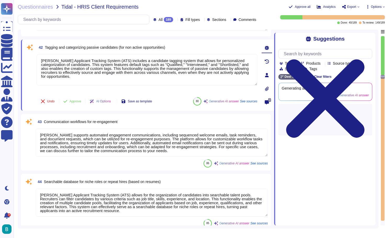
type textarea "The welcome email sent to new hires includes essential information about the on…"
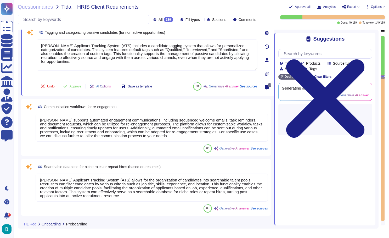
scroll to position [2944, 0]
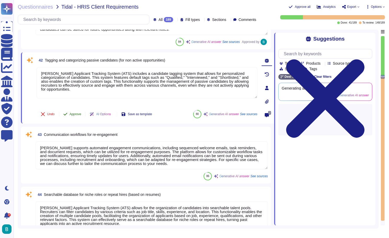
click at [74, 116] on span "Approve" at bounding box center [76, 114] width 12 height 3
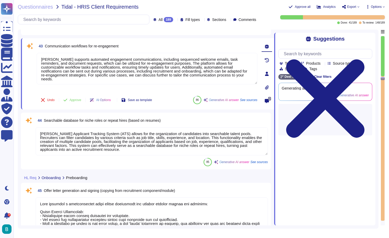
type textarea "The welcome email sent to new hires includes essential information about the on…"
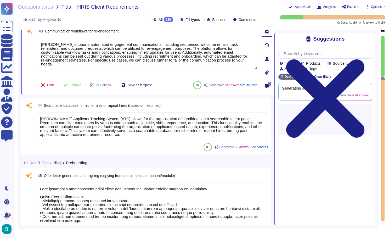
scroll to position [3001, 0]
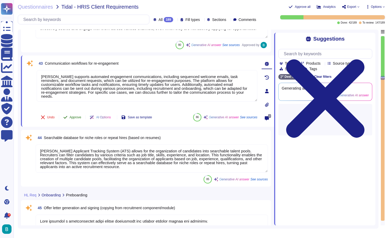
click at [74, 116] on span "Approve" at bounding box center [76, 117] width 12 height 3
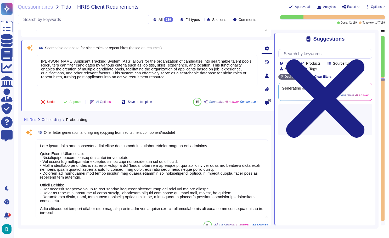
type textarea "We conduct pre-employment screening checks of candidates that are commensurate …"
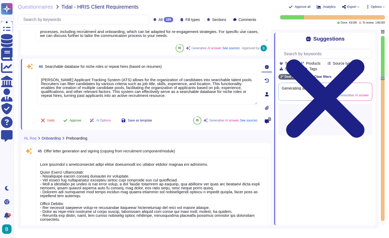
click at [75, 119] on span "Approve" at bounding box center [76, 120] width 12 height 3
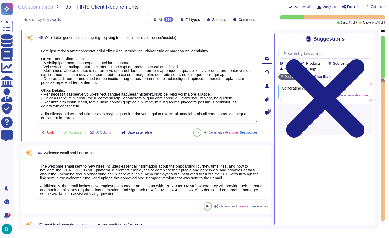
type textarea "The [PERSON_NAME] platform allows for the inclusion of state-specific forms bas…"
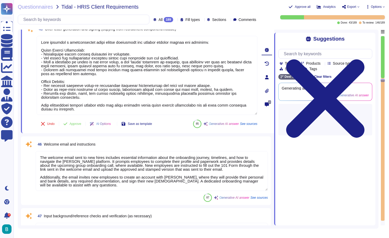
scroll to position [3127, 0]
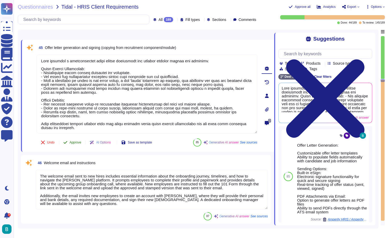
click at [75, 143] on span "Approve" at bounding box center [76, 142] width 12 height 3
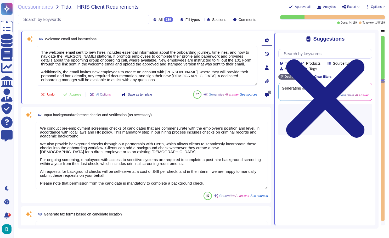
scroll to position [3227, 0]
type textarea "The submission of required documents such as IDs, certifications, and tax forms…"
type textarea "[PERSON_NAME] collects various types of personal and confidential information f…"
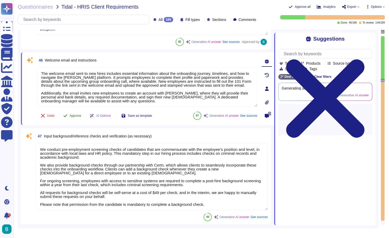
click at [73, 114] on span "Approve" at bounding box center [76, 115] width 12 height 3
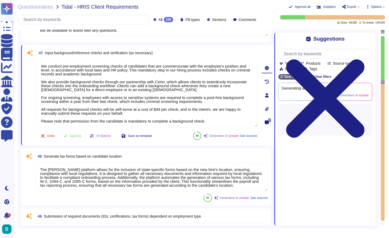
type textarea "[PERSON_NAME] collects various types of personal and confidential information f…"
type textarea "Pre-start checklists and due dates include the following: - SSI Registration mu…"
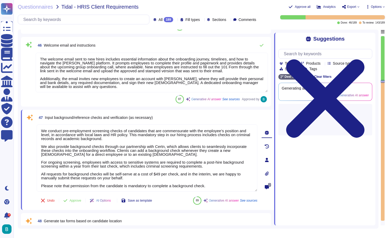
scroll to position [3280, 0]
type textarea "[PERSON_NAME] collects various types of personal and confidential information f…"
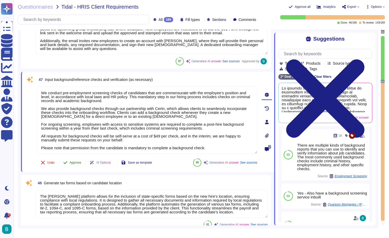
click at [76, 165] on button "Approve" at bounding box center [72, 162] width 26 height 10
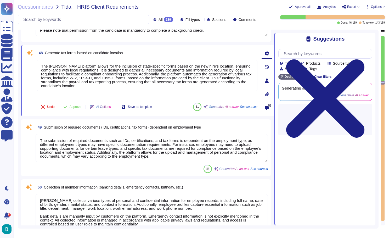
type textarea "Pre-start checklists and due dates include the following: - SSI Registration mu…"
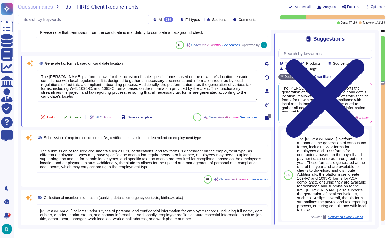
click at [76, 116] on span "Approve" at bounding box center [76, 117] width 12 height 3
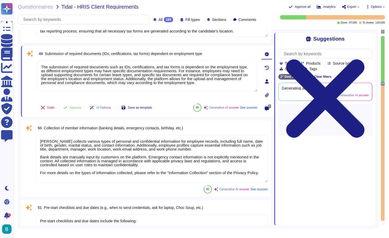
type textarea "The automated assignment of tasks is currently being developed and is on the ro…"
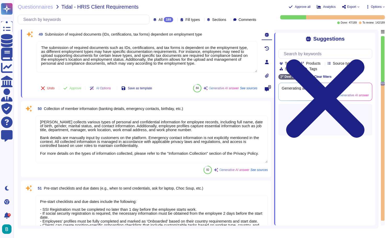
scroll to position [3451, 0]
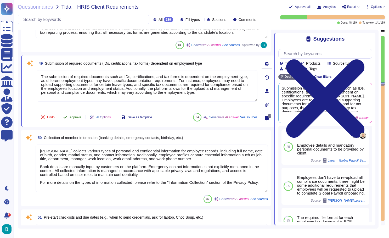
click at [76, 118] on span "Approve" at bounding box center [76, 117] width 12 height 3
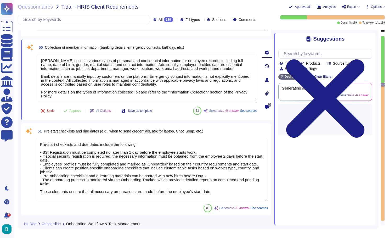
type textarea "[PERSON_NAME] solution offers various triggers that can be set based on a worke…"
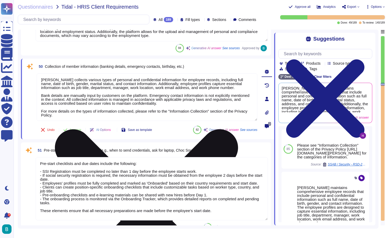
paste textarea "[URL][DOMAIN_NAME][PERSON_NAME]"
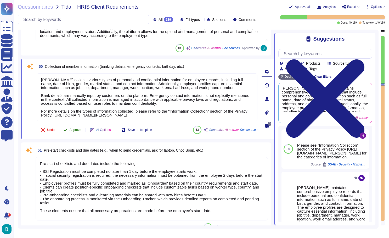
type textarea "[PERSON_NAME] collects various types of personal and confidential information f…"
click at [78, 130] on div "50 Collection of member information (banking details, emergency contacts, birth…" at bounding box center [141, 99] width 232 height 74
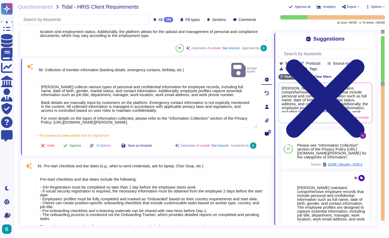
click at [80, 144] on span "Approve" at bounding box center [76, 145] width 12 height 3
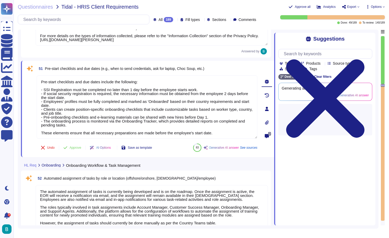
type textarea "CEO, CFO), it is important to clarify that their job title will appear differen…"
type textarea "Lore ipsumdol sitametconsec adip elitsedd eiu temporinci utlaboreet dolorem ali…"
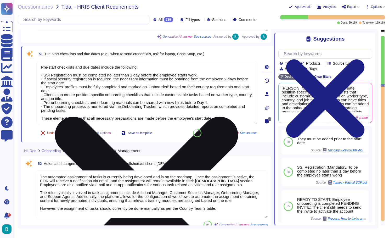
click at [255, 63] on icon at bounding box center [147, 208] width 220 height 293
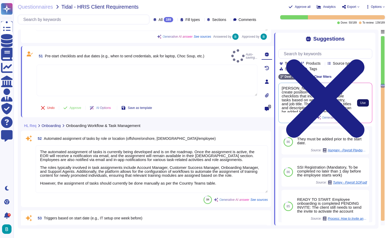
scroll to position [0, 0]
click at [364, 103] on span "Use" at bounding box center [362, 102] width 5 height 3
type textarea "[PERSON_NAME] allows clients to create position-specific onboarding checklists …"
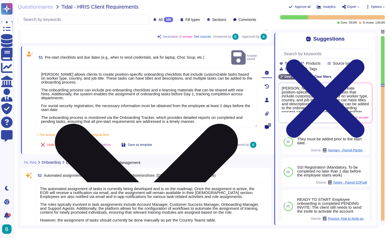
click at [78, 143] on span "Approve" at bounding box center [76, 144] width 12 height 3
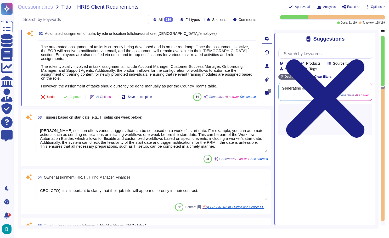
scroll to position [3689, 0]
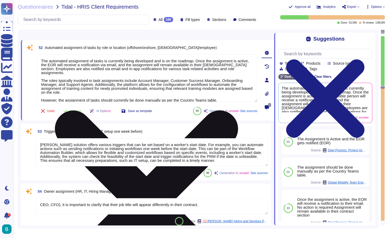
click at [254, 57] on icon at bounding box center [147, 201] width 220 height 293
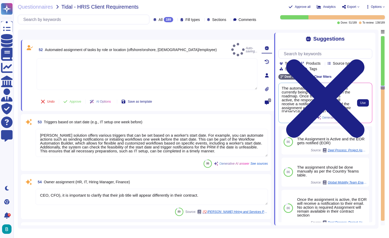
scroll to position [2, 0]
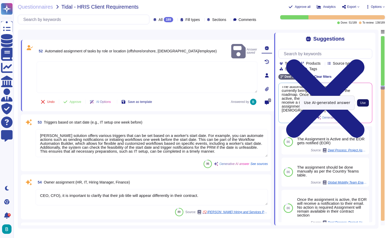
click at [363, 103] on span "Use" at bounding box center [362, 102] width 5 height 3
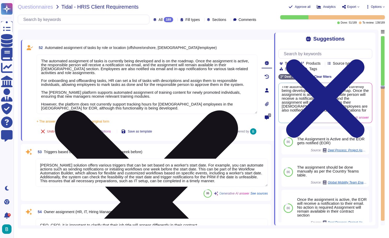
drag, startPoint x: 111, startPoint y: 80, endPoint x: 40, endPoint y: 59, distance: 74.0
click at [40, 59] on textarea "The automated assignment of tasks is currently being developed and is on the ro…" at bounding box center [147, 83] width 221 height 59
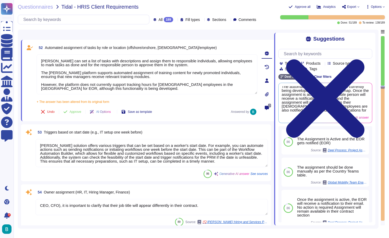
drag, startPoint x: 134, startPoint y: 90, endPoint x: 32, endPoint y: 83, distance: 101.7
click at [32, 83] on div "52 Automated assignment of tasks by role or location (offshore/onshore, [DEMOGR…" at bounding box center [141, 80] width 232 height 75
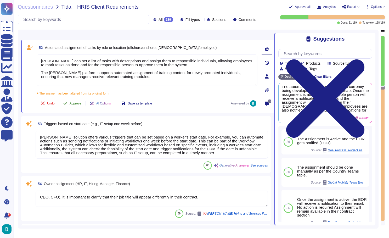
type textarea "[PERSON_NAME] can set a list of tasks with descriptions and assign them to resp…"
click at [78, 102] on span "Approve" at bounding box center [76, 103] width 12 height 3
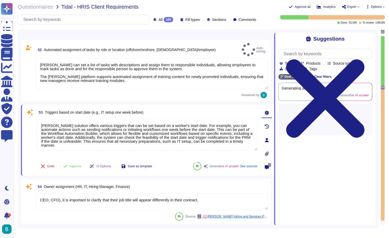
type textarea "Key Words team chat, communication app, business communication, communication p…"
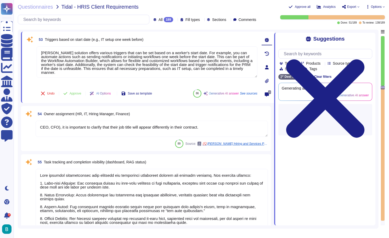
scroll to position [3747, 0]
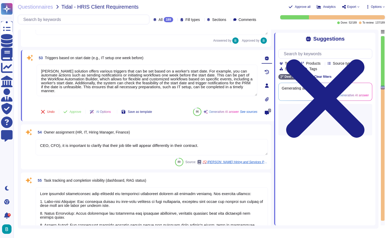
type textarea "User role (there are 3)"
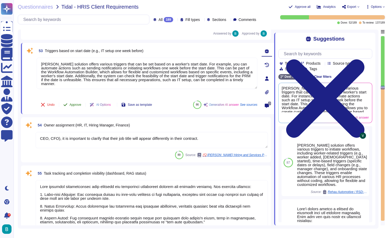
click at [77, 103] on span "Approve" at bounding box center [76, 104] width 12 height 3
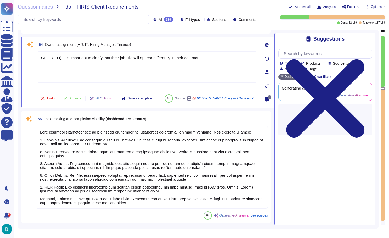
type textarea "User role (there are 3)"
type textarea "[PERSON_NAME] IT enables real-time tracking and management of IT assets, includ…"
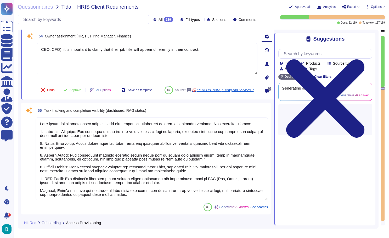
scroll to position [3805, 0]
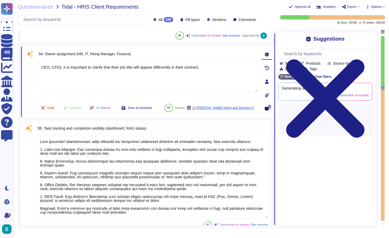
type textarea "[PERSON_NAME] IT enables real-time tracking and management of IT assets, includ…"
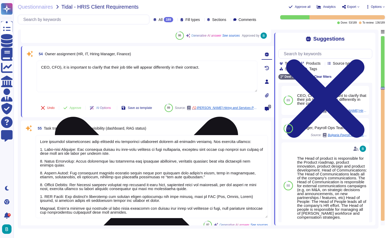
click at [255, 63] on icon at bounding box center [147, 208] width 220 height 293
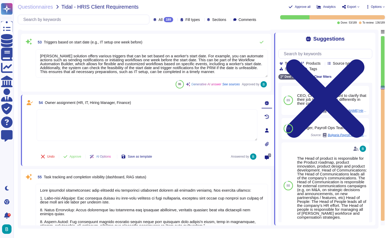
scroll to position [3748, 0]
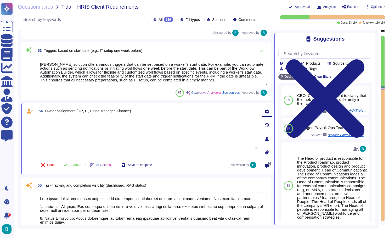
click at [116, 136] on textarea at bounding box center [147, 133] width 221 height 31
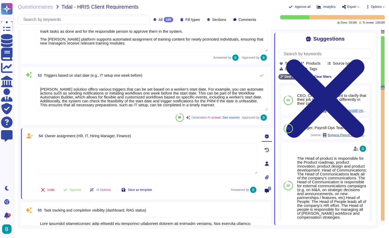
scroll to position [3675, 0]
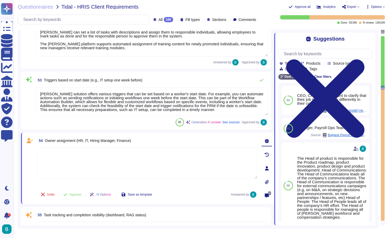
type textarea "Key Words team chat, communication app, business communication, communication p…"
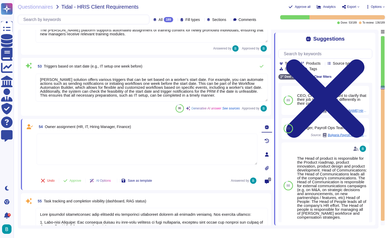
scroll to position [3698, 0]
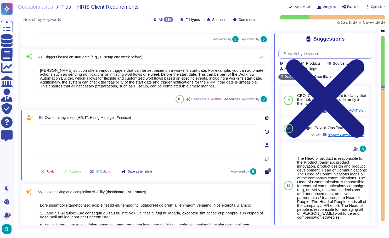
click at [305, 54] on input "text" at bounding box center [326, 53] width 91 height 9
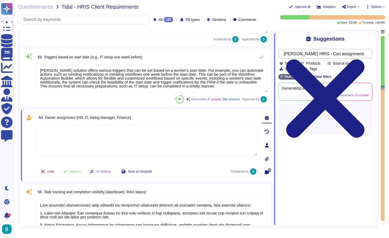
type input "[PERSON_NAME] HRIS - Can assignments be changed from owner and department"
click at [271, 17] on div "Done: 53 / 189 To review: 136 / 189" at bounding box center [325, 19] width 120 height 9
click at [245, 0] on div "Questionnaires Tidal - HRIS Client Requirements Approve all Analytics Export Op…" at bounding box center [202, 119] width 376 height 238
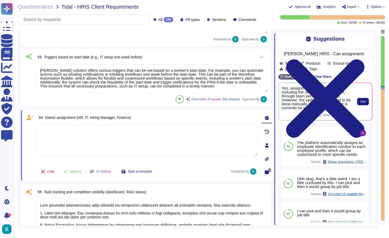
scroll to position [0, 0]
click at [360, 103] on span "Use" at bounding box center [362, 101] width 5 height 3
type textarea "Yes, assignments can be changed, including the owner and department, through te…"
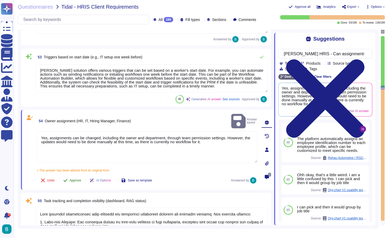
click at [80, 179] on span "Approve" at bounding box center [76, 180] width 12 height 3
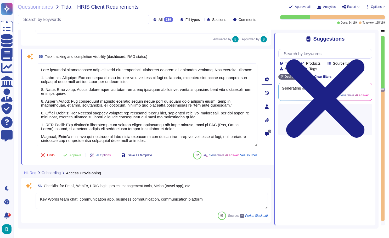
type textarea "User role (there are 3)"
type textarea "[PERSON_NAME] IT enables real-time tracking and management of IT assets, includ…"
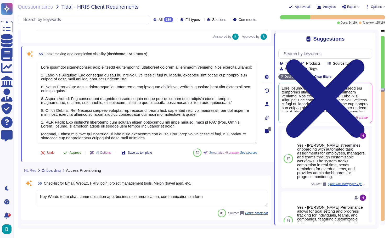
click at [76, 151] on span "Approve" at bounding box center [76, 152] width 12 height 3
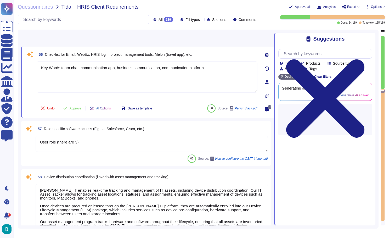
type textarea "Access to the Employee Handbook and policies is available to all employees thro…"
type textarea "Step 5: Add role details Tester Provide role details for the employee you are o…"
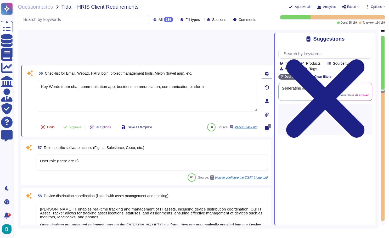
scroll to position [3894, 0]
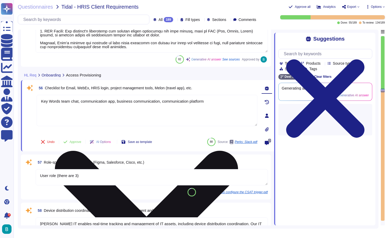
type textarea "Yes, assignments can be changed, including the owner and department, through te…"
type textarea "Lore ipsumdol sitametconsec adip elitsedd eiu temporinci utlaboreet dolorem ali…"
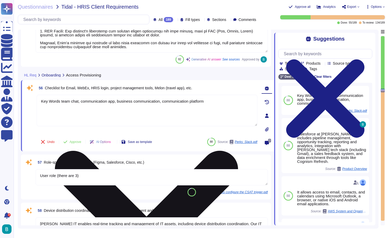
click at [238, 151] on icon at bounding box center [146, 242] width 183 height 183
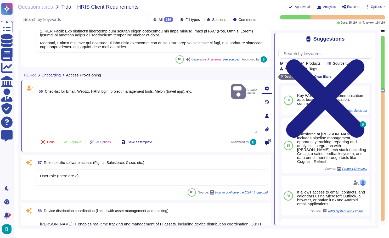
click at [195, 115] on textarea at bounding box center [147, 117] width 221 height 31
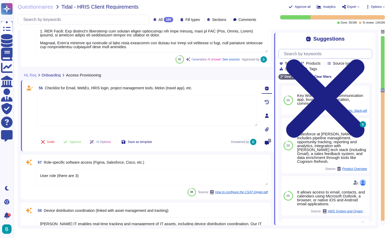
click at [307, 53] on input "text" at bounding box center [326, 53] width 91 height 9
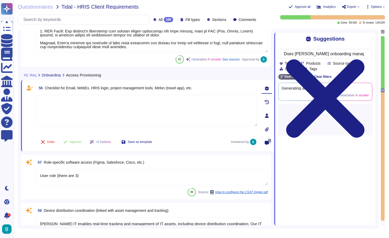
type input "Does [PERSON_NAME] onboarding manages access provisioning including Checklist f…"
click at [298, 21] on div "Done: 55 / 189 To review: 134 / 189" at bounding box center [325, 19] width 120 height 9
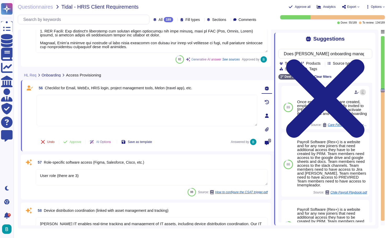
scroll to position [0, 0]
click at [320, 54] on input "Does [PERSON_NAME] onboarding manages access provisioning including Checklist f…" at bounding box center [324, 53] width 86 height 9
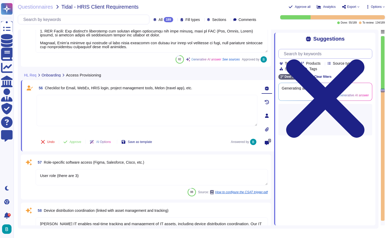
type input "v"
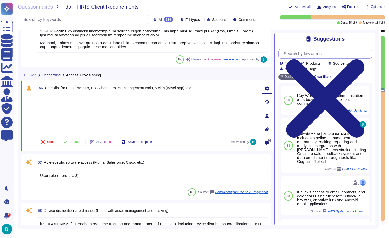
paste input "Does [PERSON_NAME] HRIS onboarding manages employee access provisioning includi…"
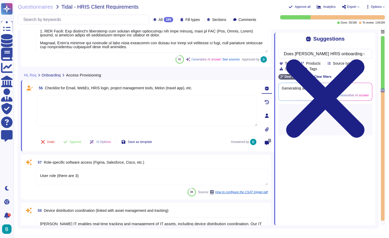
type input "Does [PERSON_NAME] HRIS onboarding manages employee access provisioning includi…"
click at [290, 34] on div "Suggestions Does [PERSON_NAME] HRIS onboarding manages employee access provisio…" at bounding box center [324, 129] width 101 height 193
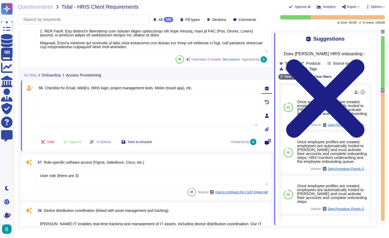
click at [155, 106] on textarea at bounding box center [147, 110] width 221 height 31
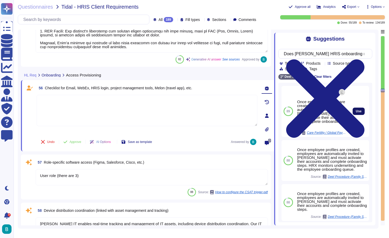
click at [359, 110] on span "Use" at bounding box center [359, 111] width 6 height 3
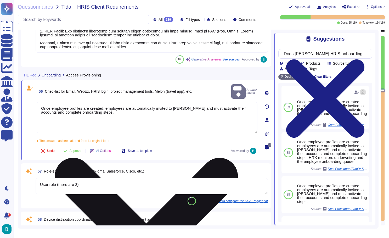
click at [148, 106] on textarea "Once employee profiles are created, employees are automatically invited to [PER…" at bounding box center [147, 117] width 221 height 31
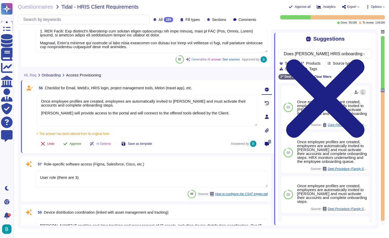
type textarea "Once employee profiles are created, employees are automatically invited to [PER…"
click at [77, 148] on button "Approve" at bounding box center [72, 143] width 26 height 10
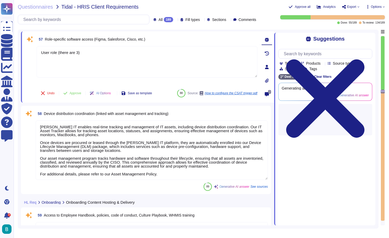
type textarea "Step 5: Add role details Tester Provide role details for the employee you are o…"
type textarea "[PERSON_NAME] offers a flexible Global Org Chart that visually displays your co…"
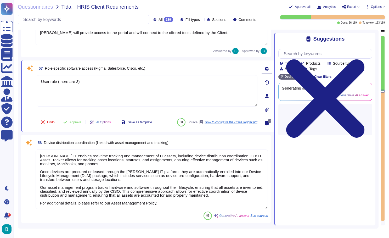
scroll to position [3967, 0]
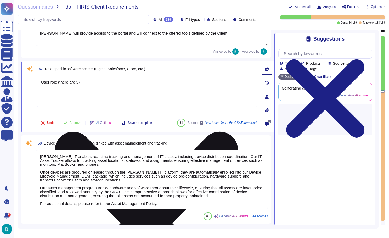
click at [255, 80] on icon at bounding box center [147, 223] width 220 height 293
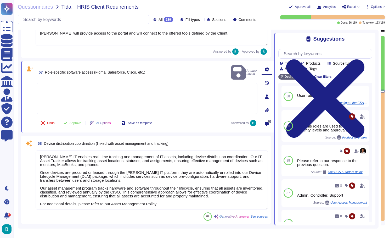
click at [222, 88] on textarea at bounding box center [147, 98] width 221 height 31
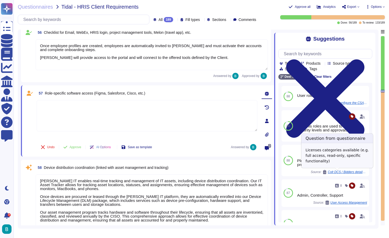
scroll to position [0, 0]
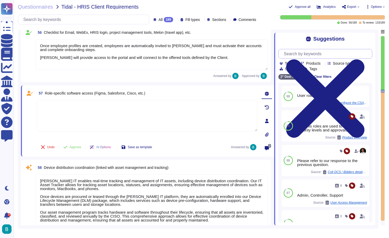
click at [320, 54] on input "text" at bounding box center [326, 53] width 91 height 9
type input "W"
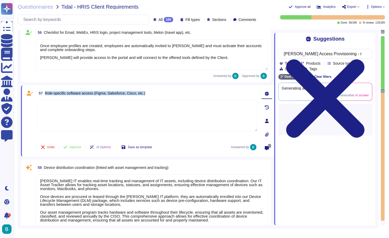
drag, startPoint x: 155, startPoint y: 91, endPoint x: 45, endPoint y: 94, distance: 110.2
click at [45, 94] on div "57 Role-specific software access (Figma, Salesforce, Cisco, etc.)" at bounding box center [147, 92] width 221 height 9
copy span "Role-specific software access (Figma, Salesforce, Cisco, etc.)"
click at [346, 55] on input "[PERSON_NAME] Access Provisioning - r" at bounding box center [324, 53] width 86 height 9
paste input "Role-specific software access (Figma, Salesforce, Cisco, etc.)"
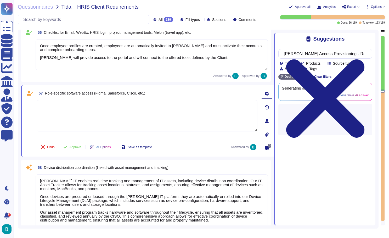
type input "[PERSON_NAME] Access Provisioning - Role-specific software access (Figma, Sales…"
click at [353, 44] on div "Suggestions [PERSON_NAME] Access Provisioning - Role-specific software access (…" at bounding box center [324, 129] width 101 height 193
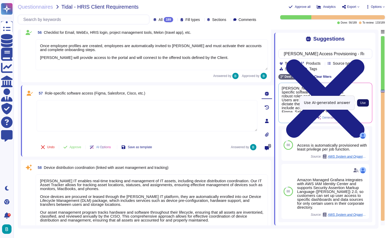
click at [364, 100] on button "Use" at bounding box center [363, 102] width 12 height 7
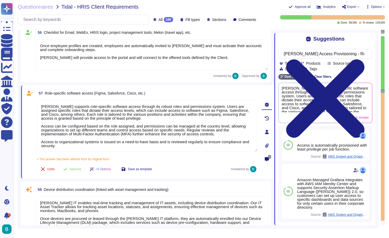
drag, startPoint x: 73, startPoint y: 150, endPoint x: 36, endPoint y: 139, distance: 38.5
click at [36, 139] on div "57 Role-specific software access (Figma, Salesforce, Cisco, etc.) [PERSON_NAME]…" at bounding box center [141, 131] width 232 height 87
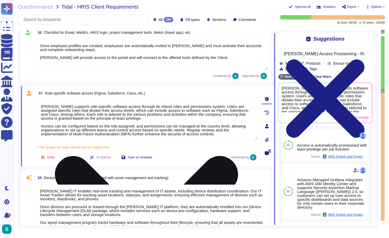
click at [78, 114] on textarea "[PERSON_NAME] supports role-specific software access through its robust roles a…" at bounding box center [147, 120] width 221 height 40
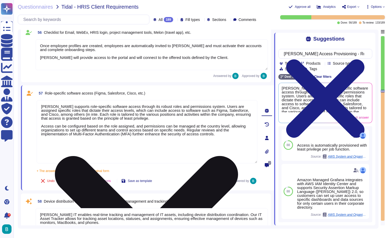
type textarea "[PERSON_NAME] supports role-specific software access through its robust roles a…"
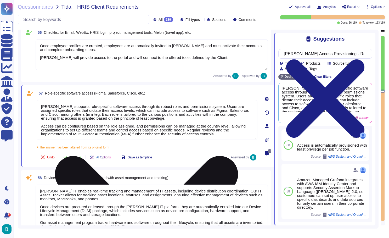
type textarea "Step 5: Add role details Tester Provide role details for the employee you are o…"
type textarea "[PERSON_NAME] supports role-specific software access through its robust roles a…"
type textarea "Step 5: Add role details Tester Provide role details for the employee you are o…"
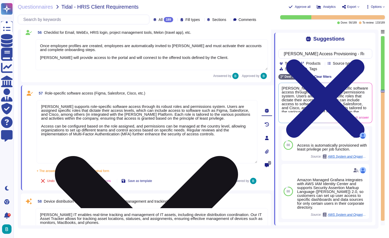
type textarea "[PERSON_NAME] supports role-specific software access through its robust roles a…"
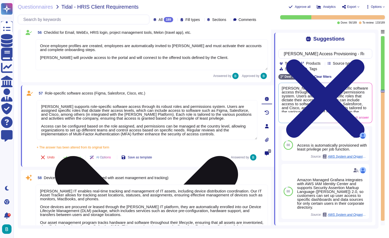
type textarea "Step 5: Add role details Tester Provide role details for the employee you are o…"
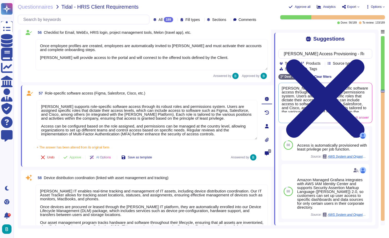
type textarea "[PERSON_NAME] supports role-specific software access through its robust roles a…"
click at [162, 148] on div "+ The answer has been altered from its original form [PERSON_NAME] supports rol…" at bounding box center [147, 145] width 221 height 7
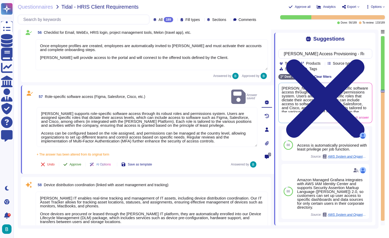
click at [78, 163] on span "Approve" at bounding box center [76, 164] width 12 height 3
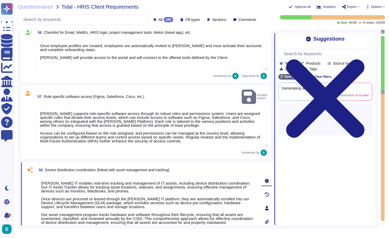
type textarea "[PERSON_NAME] offers a flexible Global Org Chart that visually displays your co…"
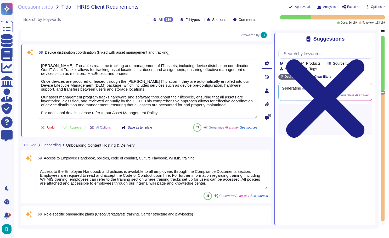
scroll to position [4052, 0]
type textarea "Key Words team chat, communication app, business communication, communication p…"
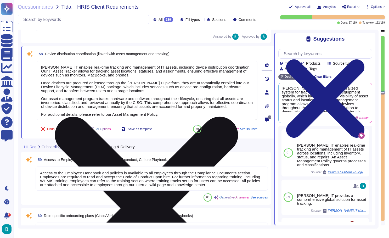
click at [238, 117] on icon at bounding box center [146, 208] width 183 height 183
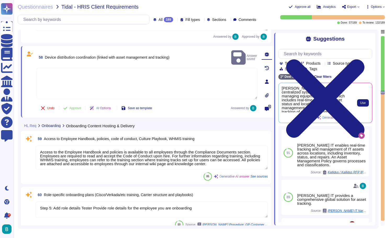
scroll to position [0, 0]
click at [362, 104] on span "Use" at bounding box center [362, 102] width 5 height 3
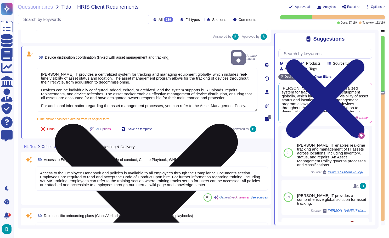
click at [203, 102] on textarea "[PERSON_NAME] IT provides a centralized system for tracking and managing equipm…" at bounding box center [147, 90] width 221 height 44
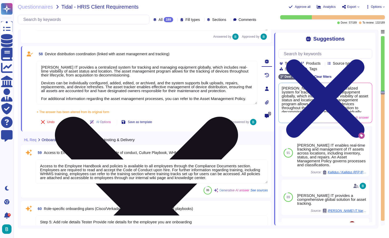
click at [203, 102] on textarea "[PERSON_NAME] IT provides a centralized system for tracking and managing equipm…" at bounding box center [147, 83] width 221 height 44
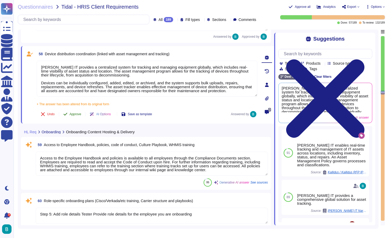
type textarea "[PERSON_NAME] IT provides a centralized system for tracking and managing equipm…"
click at [77, 115] on span "Approve" at bounding box center [76, 114] width 12 height 3
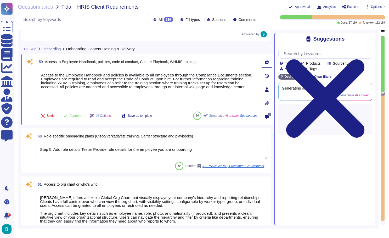
type textarea "The introduction email to the client should be sent by the OBM within 1 busines…"
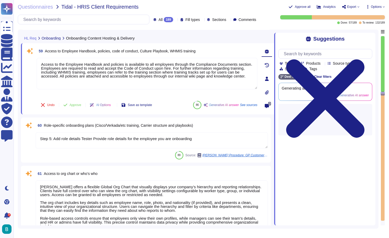
scroll to position [4124, 0]
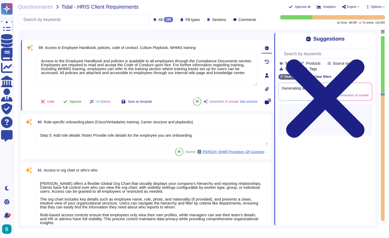
click at [74, 98] on button "Approve" at bounding box center [72, 101] width 26 height 10
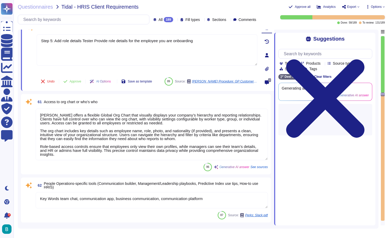
type textarea "You will be assigned an onboarding buddy, who is an experienced PRM, to assist …"
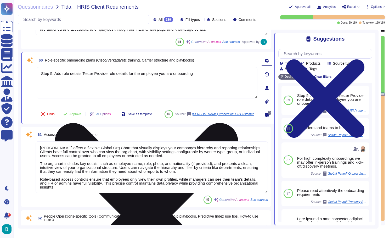
click at [238, 123] on icon at bounding box center [146, 214] width 183 height 183
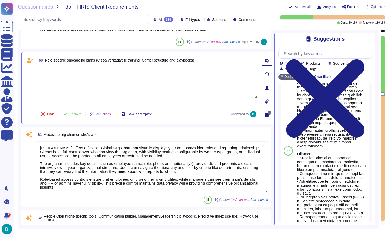
scroll to position [171, 0]
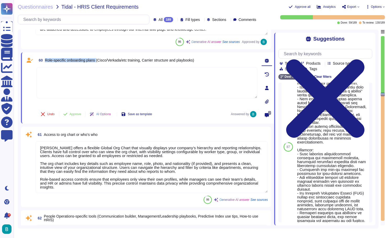
drag, startPoint x: 101, startPoint y: 60, endPoint x: 46, endPoint y: 60, distance: 54.4
click at [46, 60] on span "Role-specific onboarding plans (Cisco/Verkada/etc training, Carrier structure a…" at bounding box center [119, 60] width 149 height 4
copy span "Role-specific onboarding plans"
click at [302, 54] on input "text" at bounding box center [326, 53] width 91 height 9
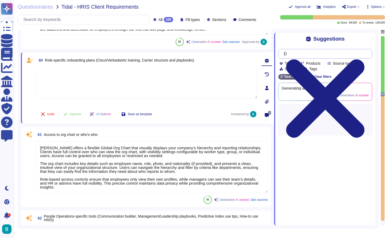
scroll to position [0, 0]
paste input "Role-specific onboarding plans"
click at [342, 54] on input "Does [PERSON_NAME] offers Role-specific onboarding plans for employees" at bounding box center [324, 53] width 86 height 9
type input "Does [PERSON_NAME] offers Role-specific onboarding plans for the client's emplo…"
click at [298, 43] on div "Suggestions Does [PERSON_NAME] offers Role-specific onboarding plans for the cl…" at bounding box center [324, 129] width 101 height 193
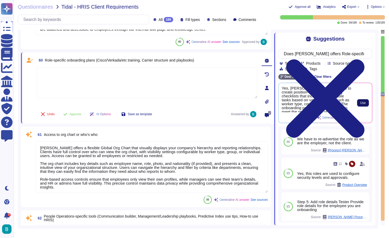
click at [361, 104] on span "Use" at bounding box center [362, 102] width 5 height 3
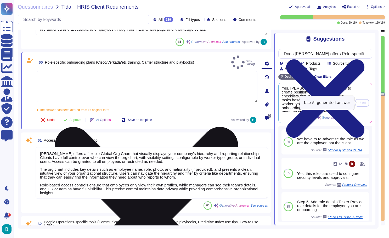
type textarea "Yes, [PERSON_NAME] allows clients to create position-specific onboarding checkl…"
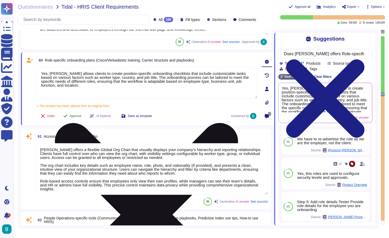
click at [74, 116] on span "Approve" at bounding box center [76, 115] width 12 height 3
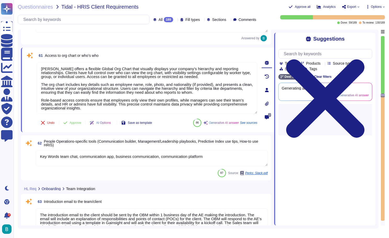
type textarea "Subscribe to calendar feature"
type textarea "On your first day and throughout your first week, here is the schedule and guid…"
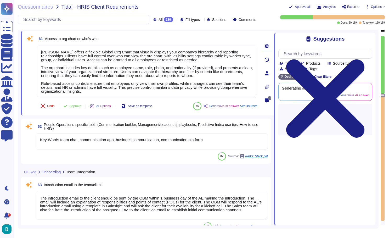
scroll to position [4236, 0]
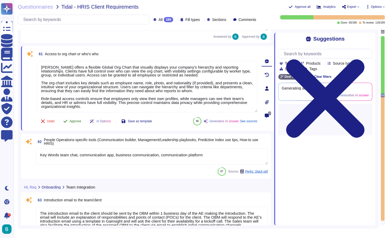
click at [76, 121] on span "Approve" at bounding box center [76, 121] width 12 height 3
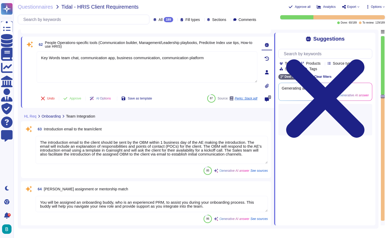
type textarea "On your first day and throughout your first week, here is the schedule and guid…"
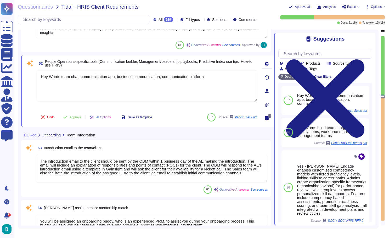
click at [240, 0] on div "Questionnaires Tidal - HRIS Client Requirements Approve all Analytics Export Op…" at bounding box center [202, 119] width 376 height 238
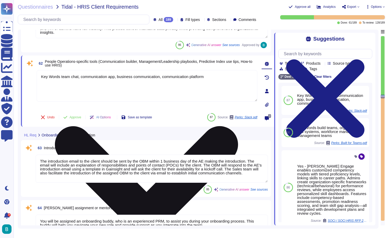
click at [152, 96] on textarea "Key Words team chat, communication app, business communication, communication p…" at bounding box center [147, 85] width 221 height 31
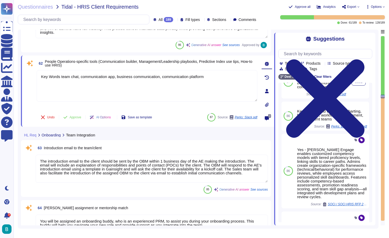
scroll to position [34, 0]
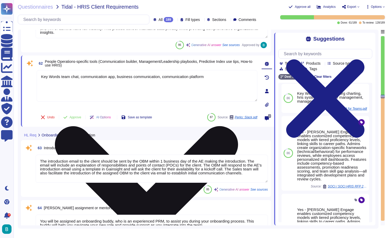
click at [255, 72] on icon at bounding box center [147, 217] width 220 height 293
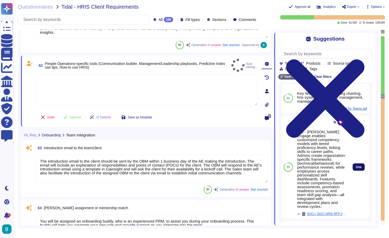
click at [359, 169] on button "Use" at bounding box center [359, 166] width 12 height 7
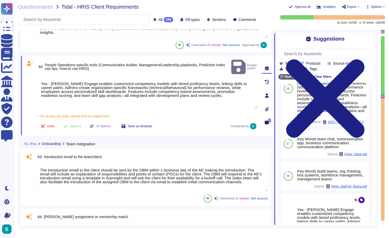
drag, startPoint x: 52, startPoint y: 76, endPoint x: 31, endPoint y: 75, distance: 21.5
click at [31, 75] on div "62 People Operations-specific tools (Communication builder, Management/Leadersh…" at bounding box center [141, 96] width 232 height 74
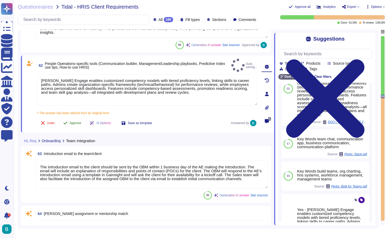
click at [77, 121] on span "Approve" at bounding box center [76, 122] width 12 height 3
type textarea "[PERSON_NAME] Engage enables customized competency models with tiered proficien…"
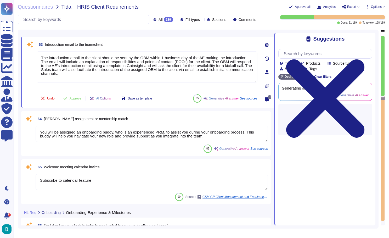
scroll to position [4385, 0]
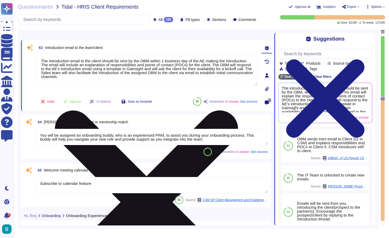
click at [238, 110] on icon at bounding box center [146, 201] width 183 height 183
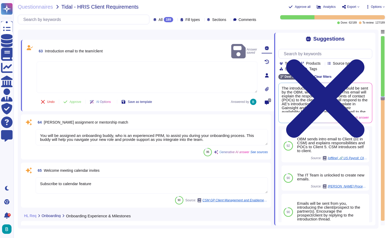
click at [101, 49] on span "Introduction email to the team/client" at bounding box center [74, 51] width 58 height 4
copy span "Introduction email to the team/client"
click at [313, 54] on input "text" at bounding box center [326, 53] width 91 height 9
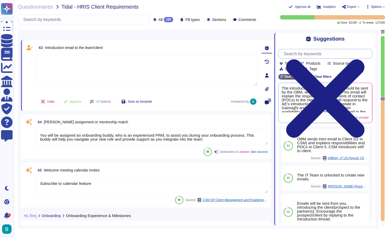
paste input "Introduction email to the team/client"
drag, startPoint x: 336, startPoint y: 55, endPoint x: 363, endPoint y: 58, distance: 28.0
click at [363, 58] on input "Introduction email to the team/client" at bounding box center [324, 53] width 86 height 9
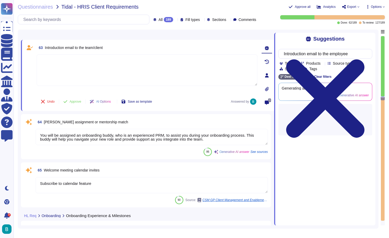
type input "Introduction email to the employee"
click at [288, 44] on div "Suggestions Introduction email to the employee Team Products Source type Sectio…" at bounding box center [324, 129] width 101 height 193
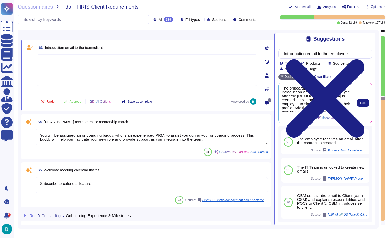
scroll to position [0, 0]
click at [359, 102] on button "Use" at bounding box center [363, 102] width 12 height 7
type textarea "The onboarding process includes an introduction email sent to the employee afte…"
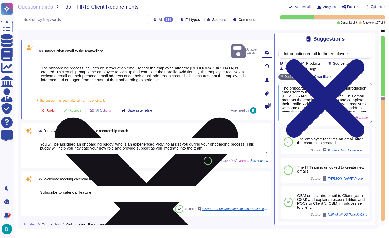
click at [171, 66] on textarea "The onboarding process includes an introduction email sent to the employee afte…" at bounding box center [147, 77] width 221 height 31
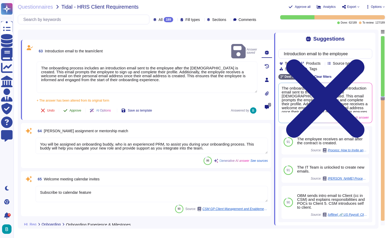
click at [81, 105] on button "Approve" at bounding box center [72, 110] width 26 height 10
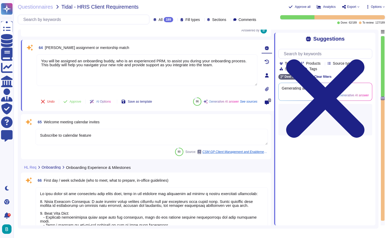
type textarea "[PERSON_NAME] provides a comprehensive onboarding survey capability that includ…"
